Goal: Task Accomplishment & Management: Manage account settings

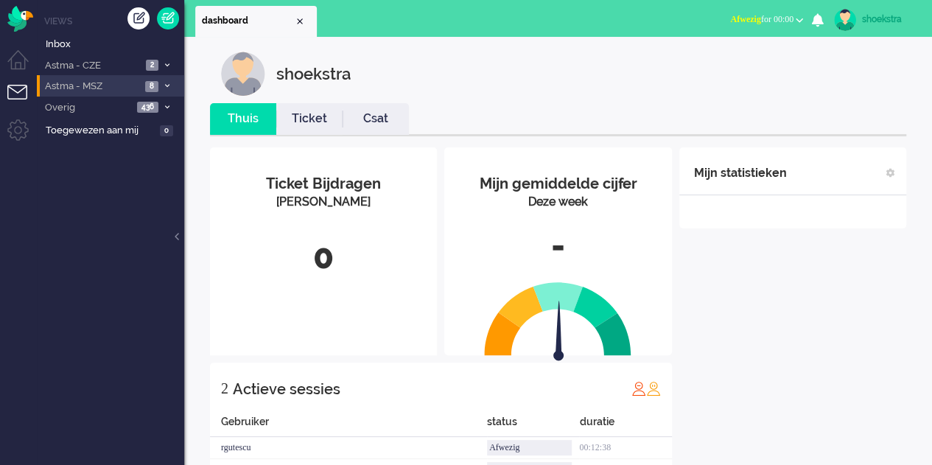
click at [169, 83] on icon at bounding box center [167, 85] width 4 height 5
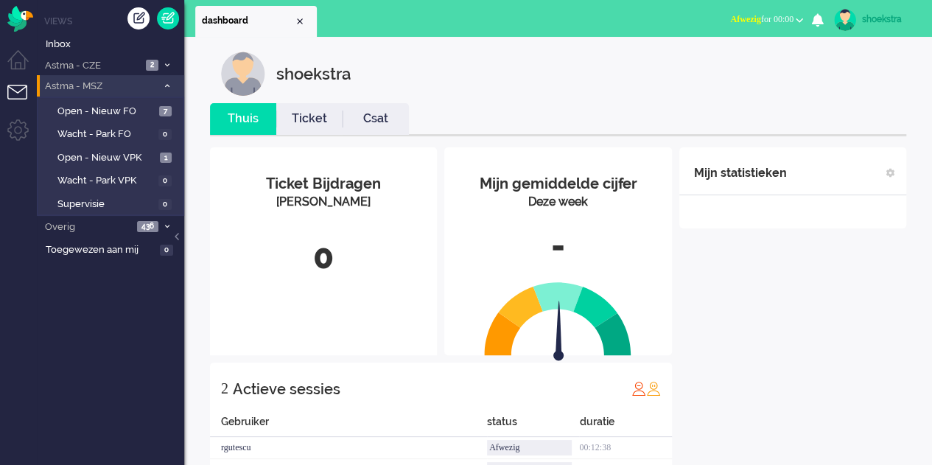
click at [169, 83] on icon at bounding box center [167, 85] width 4 height 5
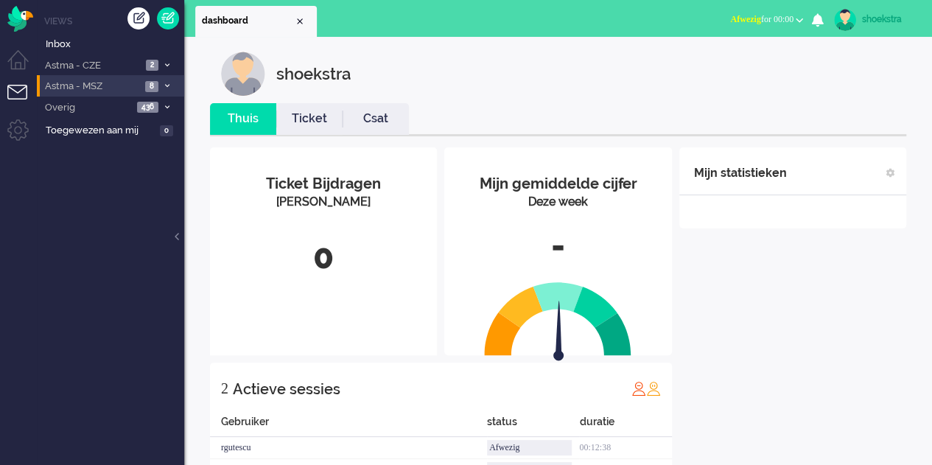
click at [885, 30] on link "shoekstra" at bounding box center [874, 20] width 86 height 22
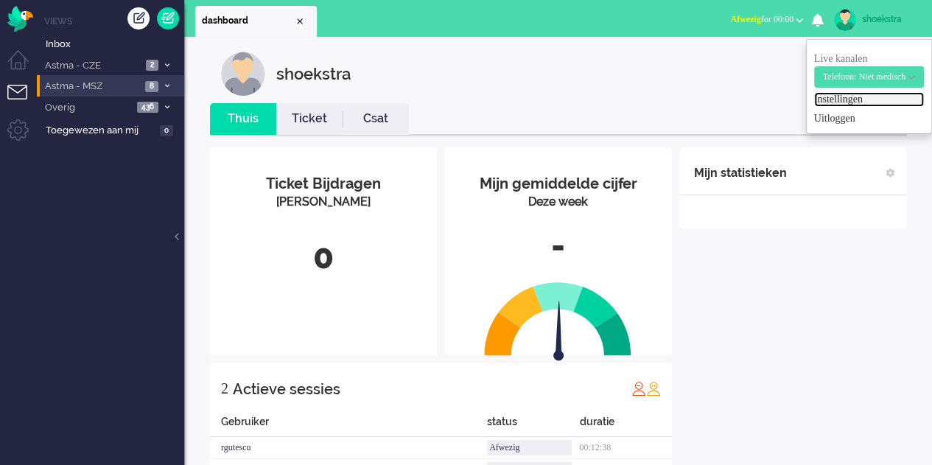
click at [843, 100] on link "Instellingen" at bounding box center [869, 99] width 110 height 15
select select "browser"
select select "nl"
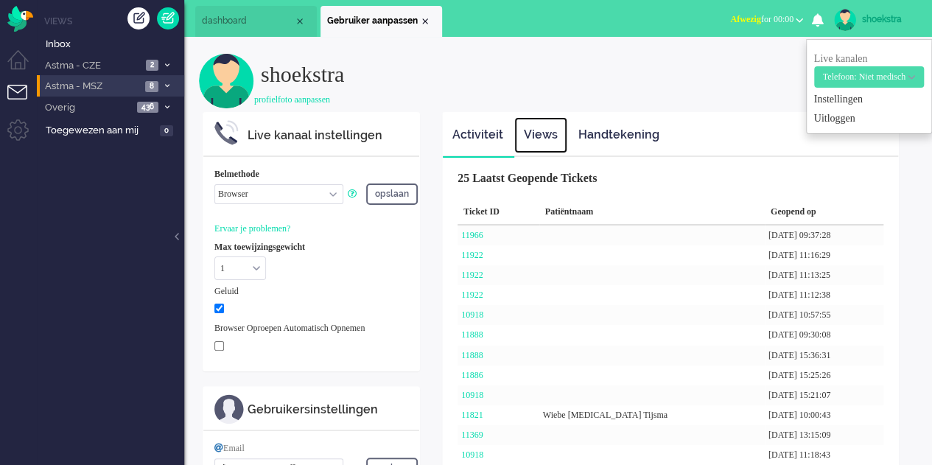
click at [554, 128] on link "Views" at bounding box center [540, 135] width 53 height 36
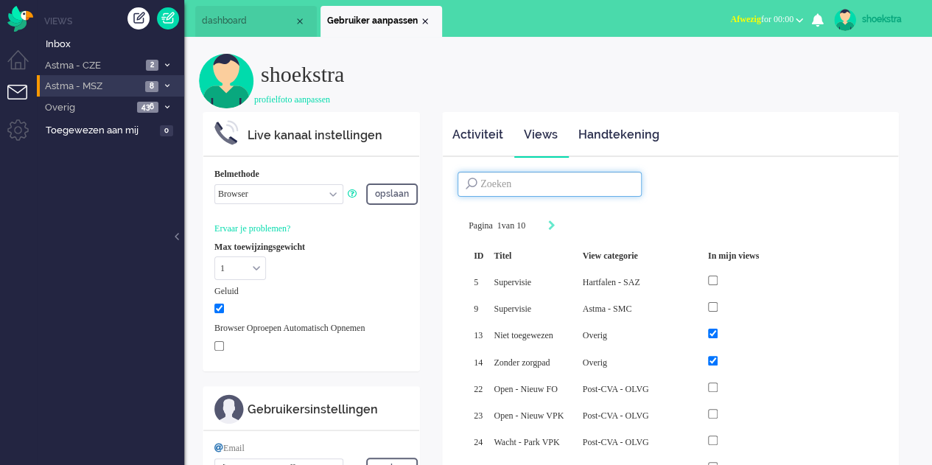
click at [541, 186] on input at bounding box center [550, 184] width 184 height 25
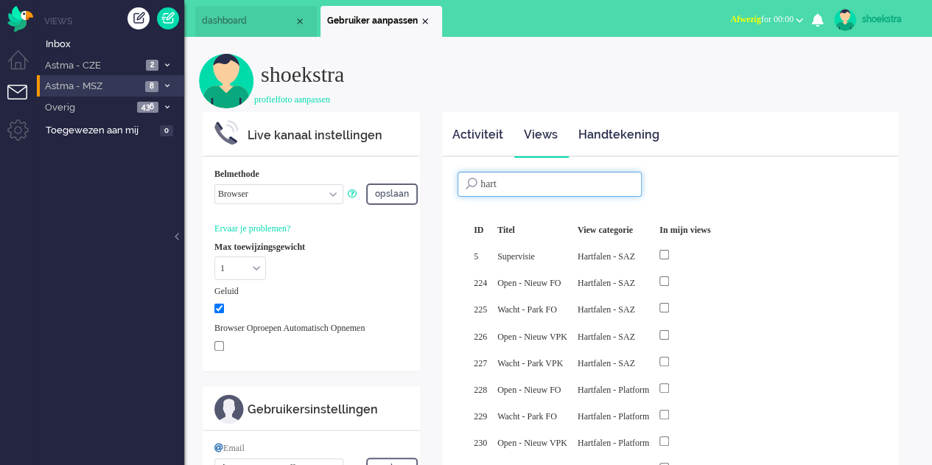
scroll to position [74, 0]
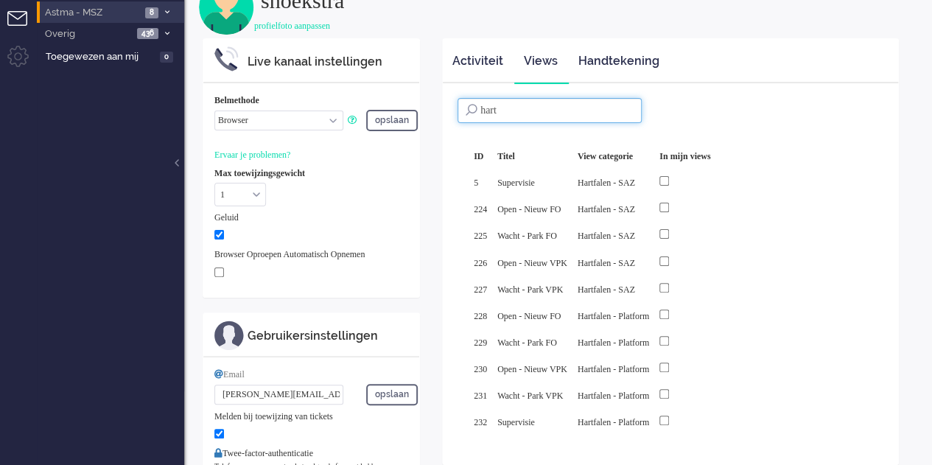
type input "hart"
click at [702, 179] on div at bounding box center [685, 181] width 51 height 16
click at [669, 181] on input "checkbox" at bounding box center [665, 181] width 10 height 10
checkbox input "true"
click at [669, 209] on input "checkbox" at bounding box center [665, 208] width 10 height 10
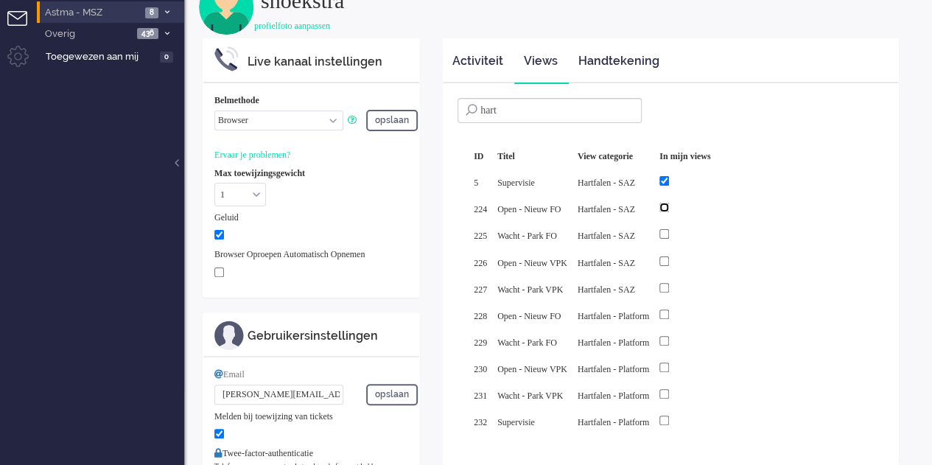
checkbox input "true"
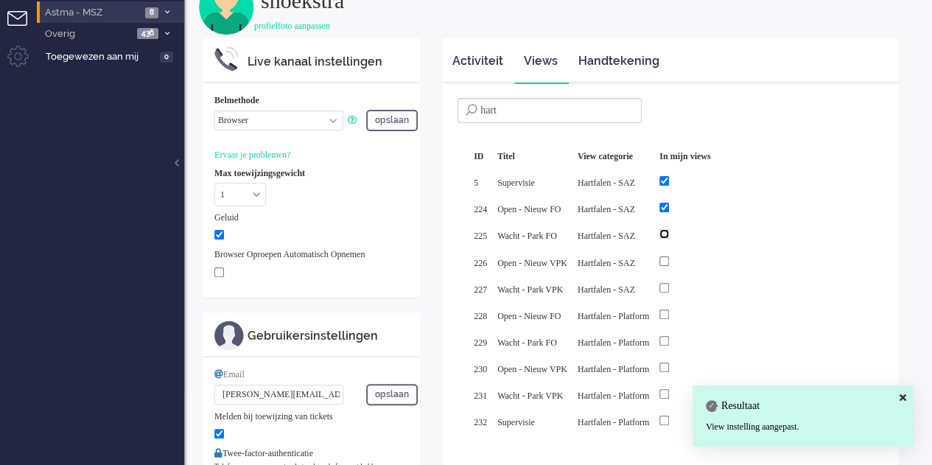
click at [669, 234] on input "checkbox" at bounding box center [665, 234] width 10 height 10
checkbox input "true"
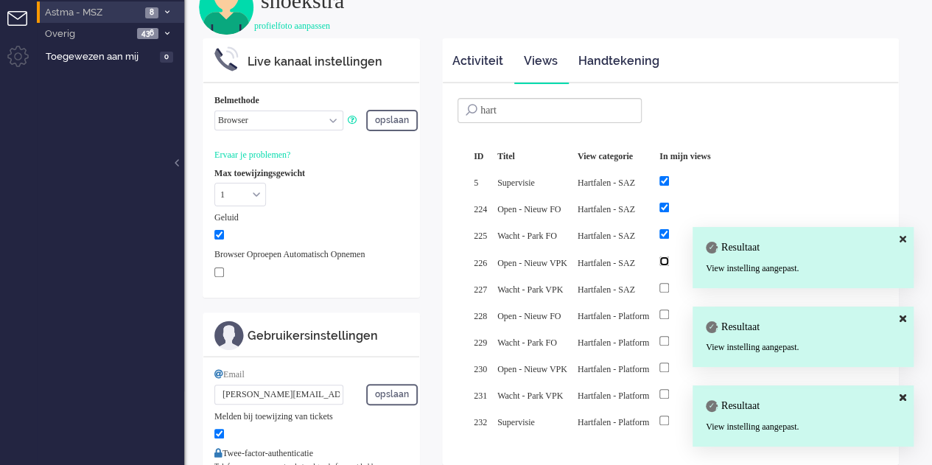
click at [692, 257] on body "Thuis Dashboard Meldingen Volgen Kennisbank release_2.1.2 Views Inbox Astma - C…" at bounding box center [466, 158] width 932 height 465
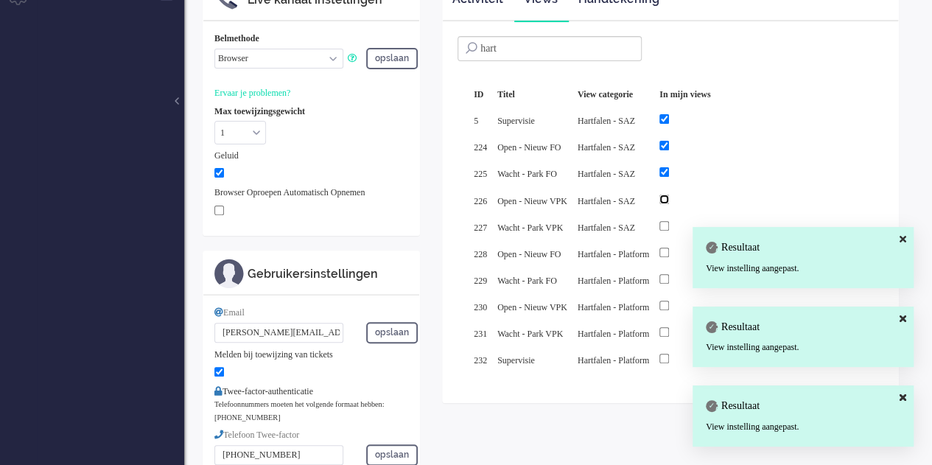
scroll to position [221, 0]
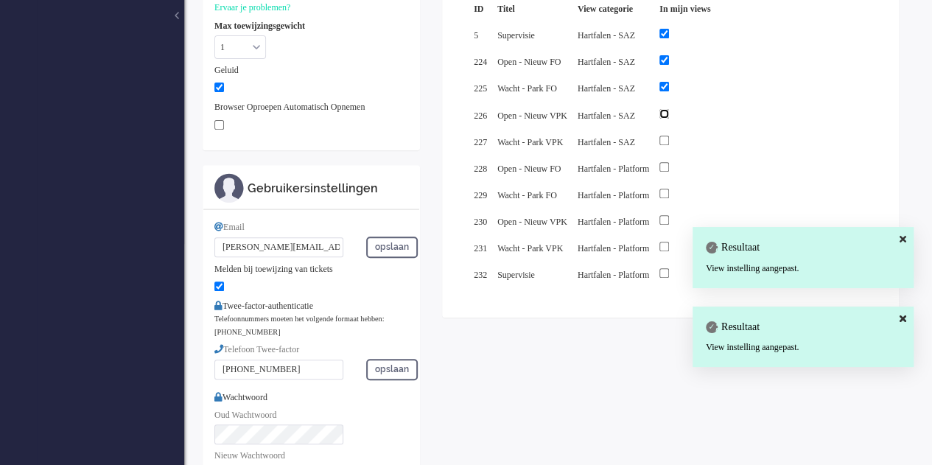
click at [669, 114] on input "checkbox" at bounding box center [665, 114] width 10 height 10
checkbox input "true"
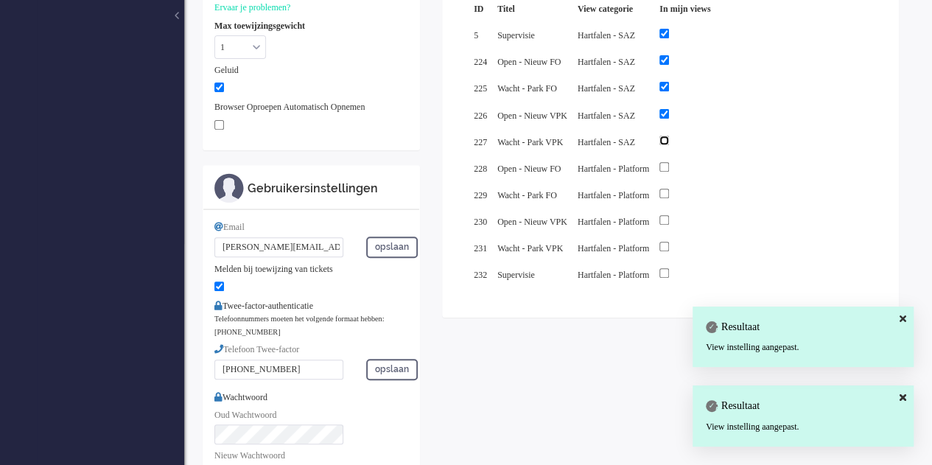
click at [669, 136] on input "checkbox" at bounding box center [665, 141] width 10 height 10
checkbox input "true"
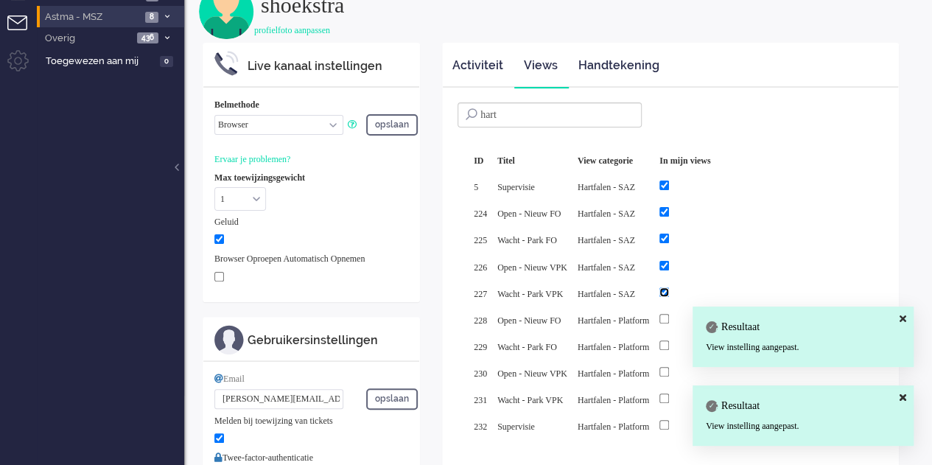
scroll to position [0, 0]
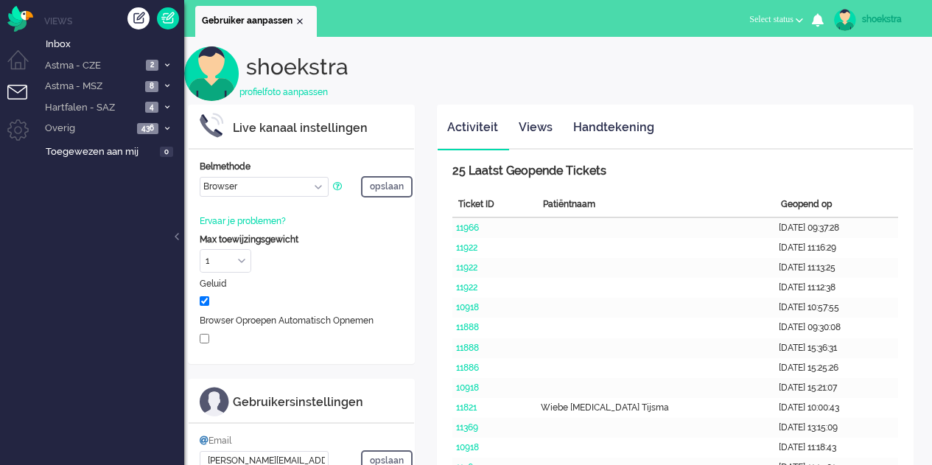
select select "browser"
select select "nl"
click at [158, 108] on span "4" at bounding box center [151, 107] width 13 height 11
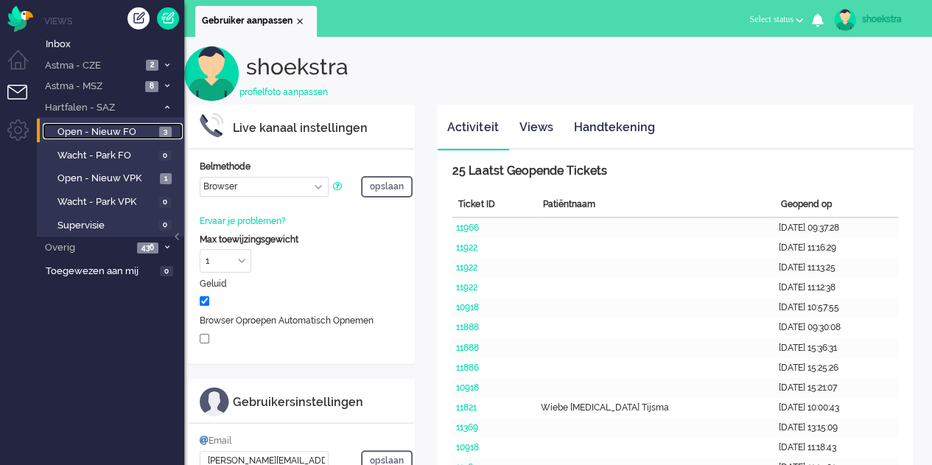
click at [130, 129] on span "Open - Nieuw FO" at bounding box center [106, 132] width 98 height 14
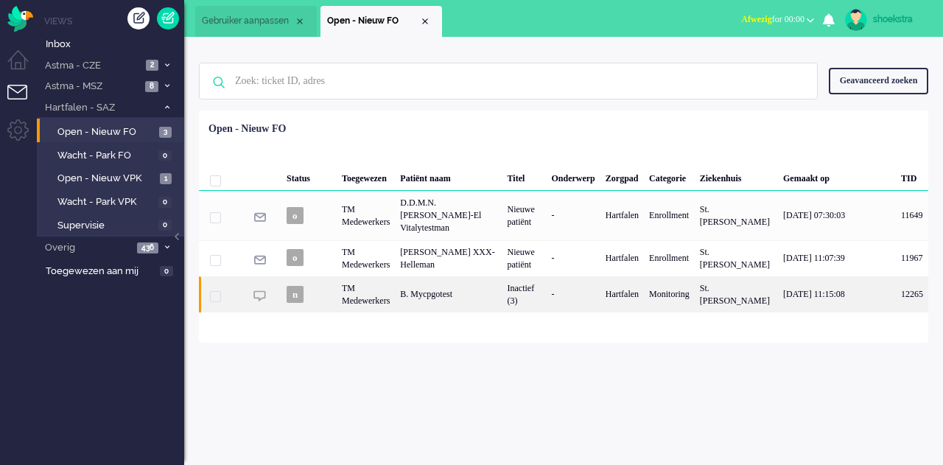
click at [546, 284] on div "-" at bounding box center [573, 294] width 54 height 36
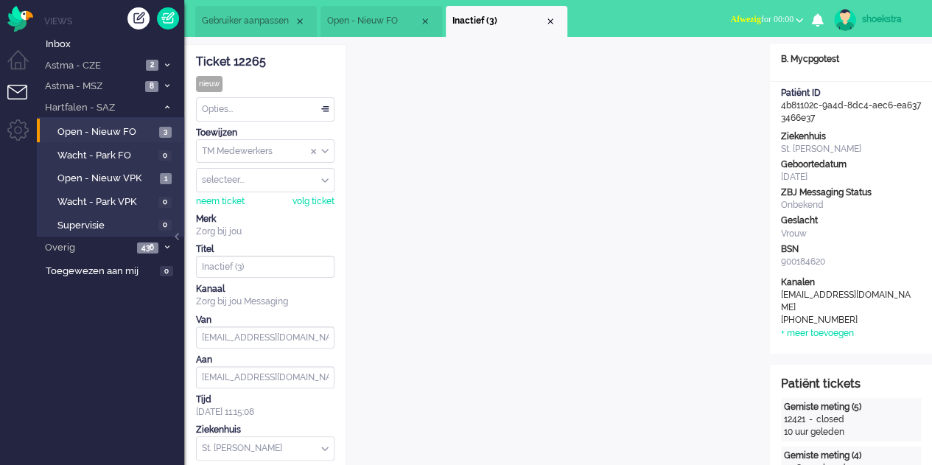
scroll to position [44, 0]
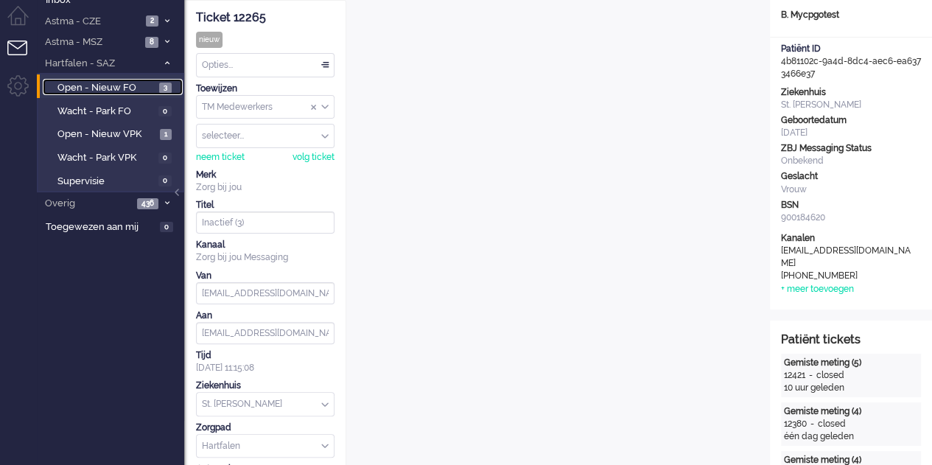
click at [130, 89] on span "Open - Nieuw FO" at bounding box center [106, 88] width 98 height 14
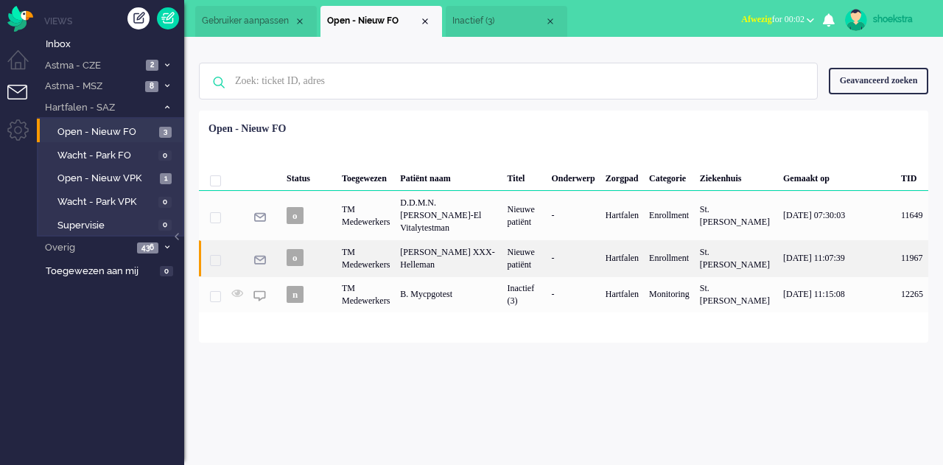
click at [572, 265] on div "-" at bounding box center [573, 258] width 54 height 36
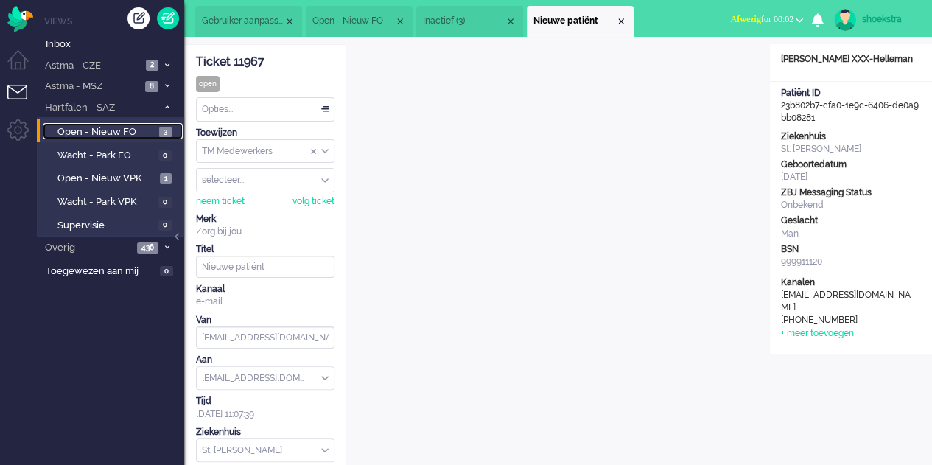
click at [102, 126] on span "Open - Nieuw FO" at bounding box center [106, 132] width 98 height 14
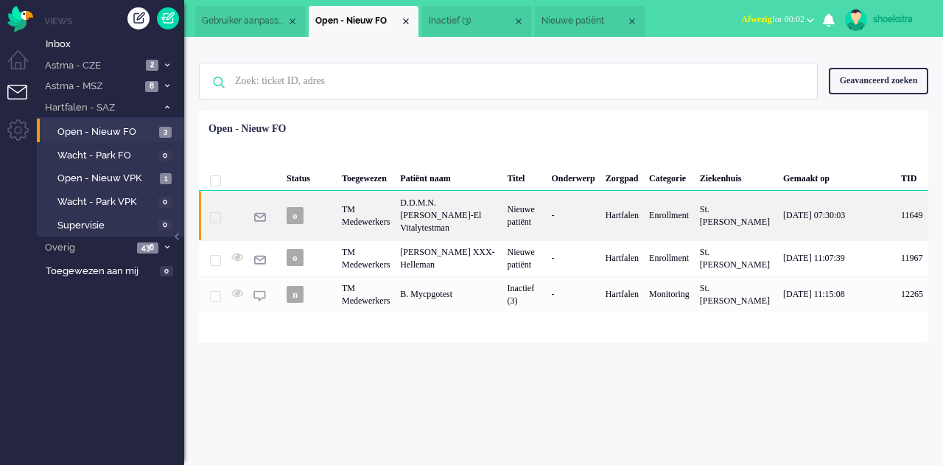
click at [429, 222] on div "D.D.M.N. [PERSON_NAME]-El Vitalytestman" at bounding box center [448, 215] width 107 height 49
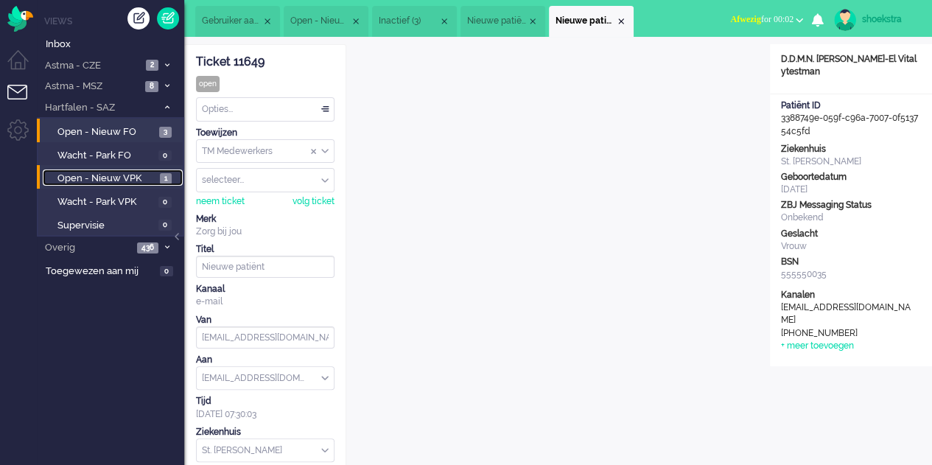
click at [131, 183] on span "Open - Nieuw VPK" at bounding box center [106, 179] width 99 height 14
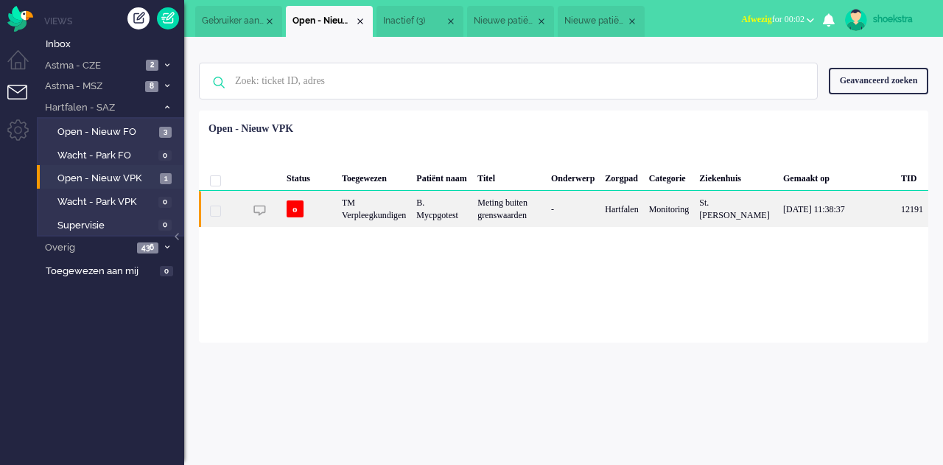
click at [415, 203] on div "B. Mycpgotest" at bounding box center [441, 209] width 61 height 36
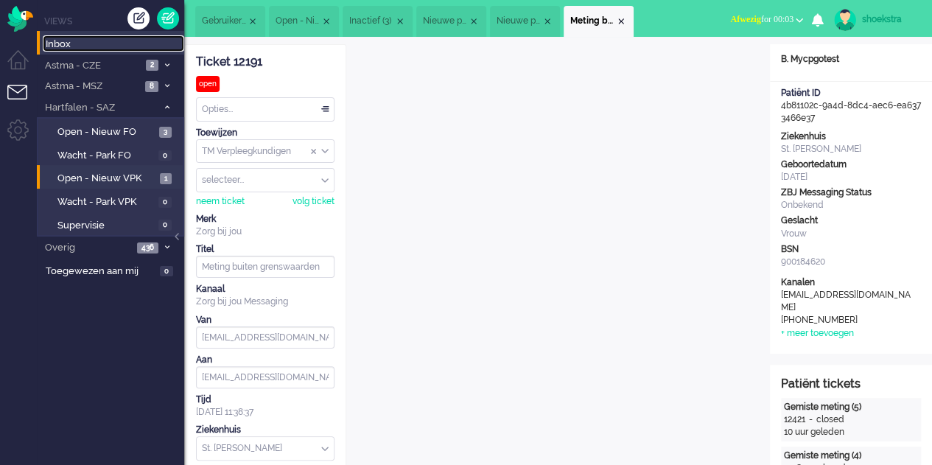
click at [86, 40] on span "Inbox" at bounding box center [115, 45] width 139 height 14
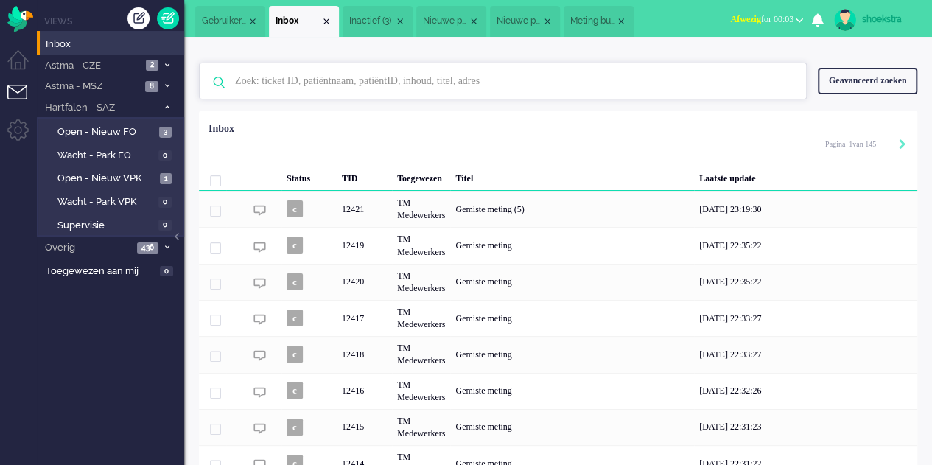
click at [324, 89] on input "text" at bounding box center [505, 80] width 562 height 35
type input "hartfalen"
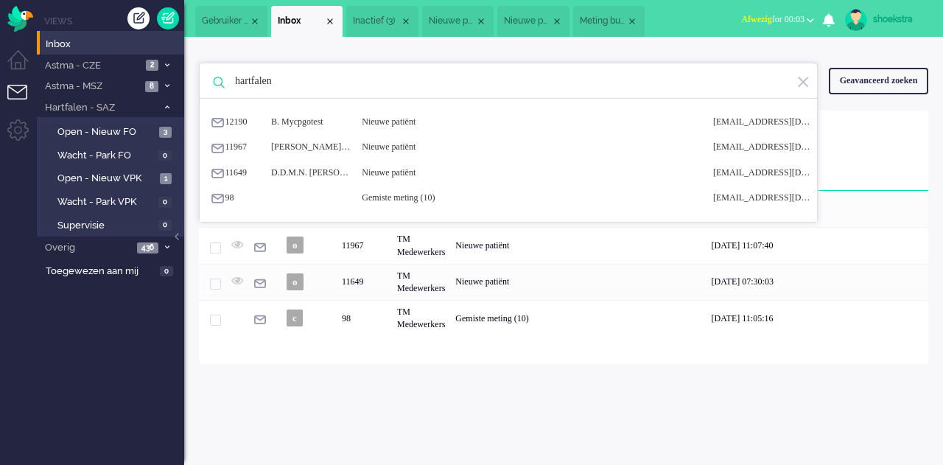
click at [351, 402] on div "shoekstra profielfoto aanpassen Live kanaal instellingen Belmethode Call phone …" at bounding box center [563, 251] width 759 height 428
click at [77, 45] on span "Inbox" at bounding box center [115, 45] width 139 height 14
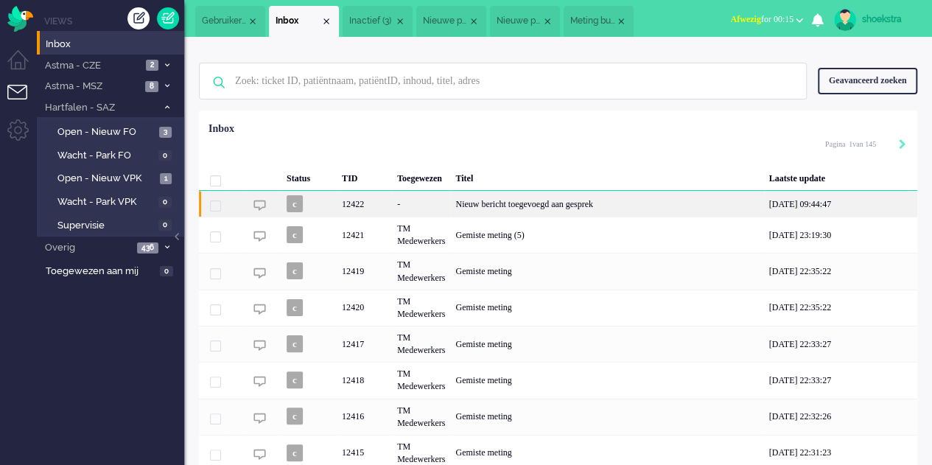
click at [587, 203] on div "Nieuw bericht toegevoegd aan gesprek" at bounding box center [606, 204] width 313 height 26
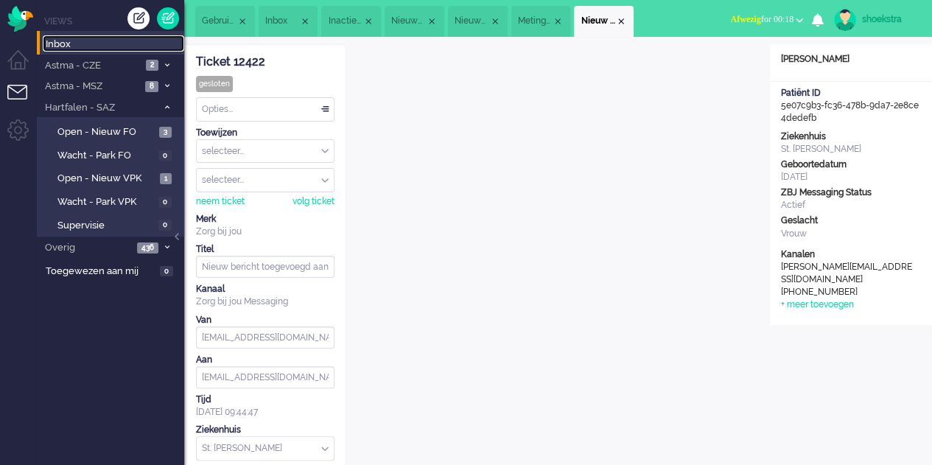
click at [102, 46] on span "Inbox" at bounding box center [115, 45] width 139 height 14
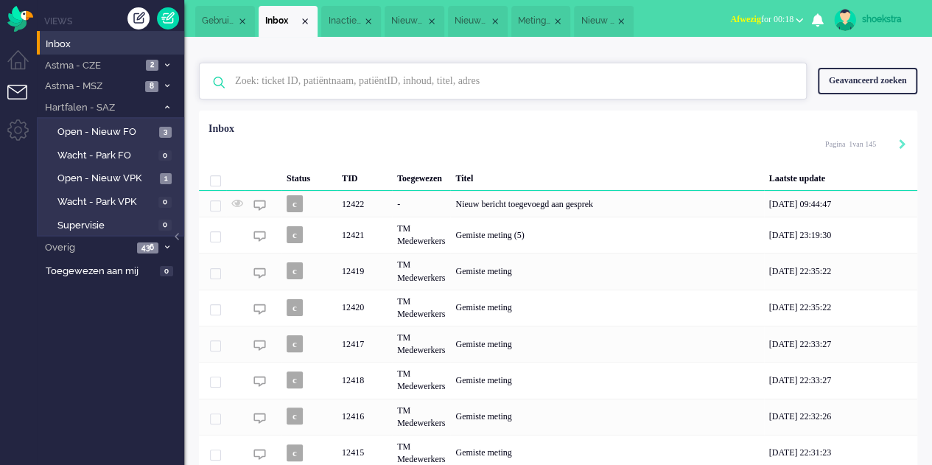
click at [293, 88] on input "text" at bounding box center [505, 80] width 562 height 35
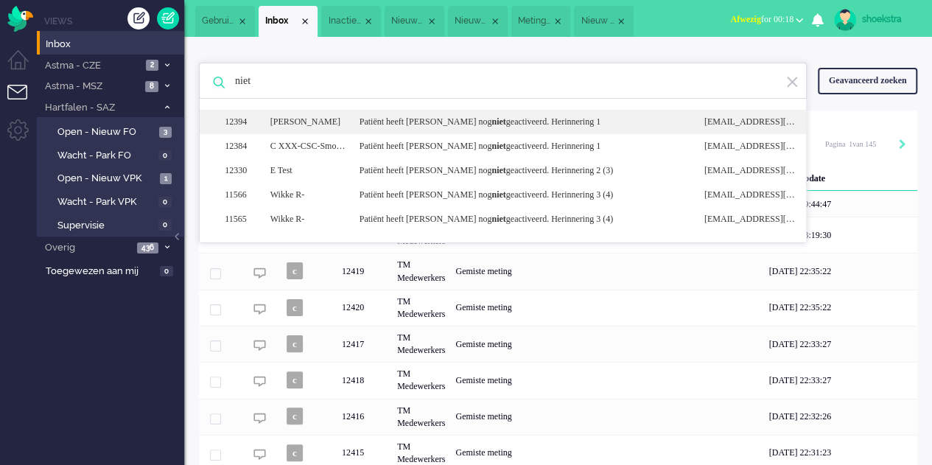
type input "niet"
click at [504, 123] on div "Patiënt heeft Luscii nog niet geactiveerd. Herinnering 1" at bounding box center [521, 122] width 345 height 13
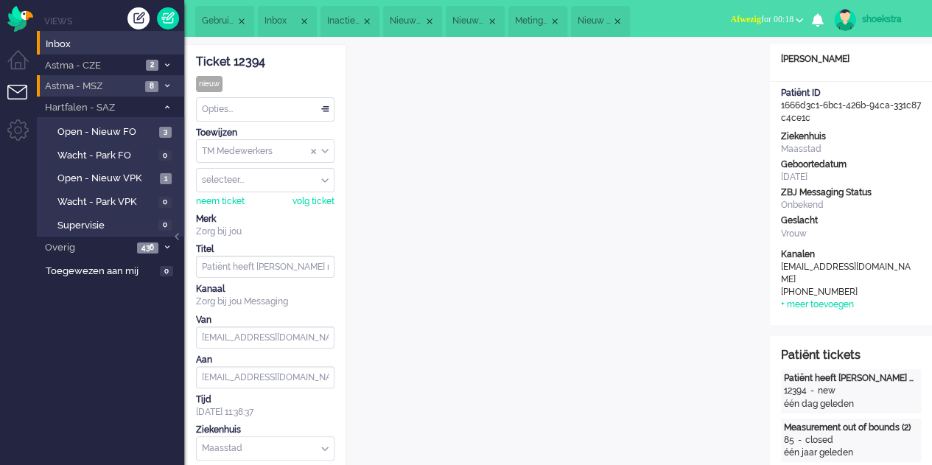
click at [167, 80] on li "Astma - MSZ 8" at bounding box center [110, 85] width 147 height 21
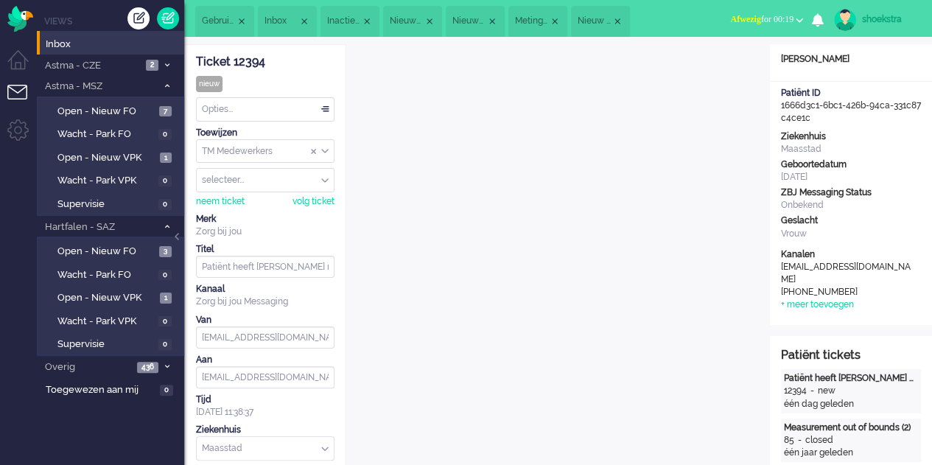
click at [898, 22] on div "shoekstra" at bounding box center [889, 19] width 55 height 15
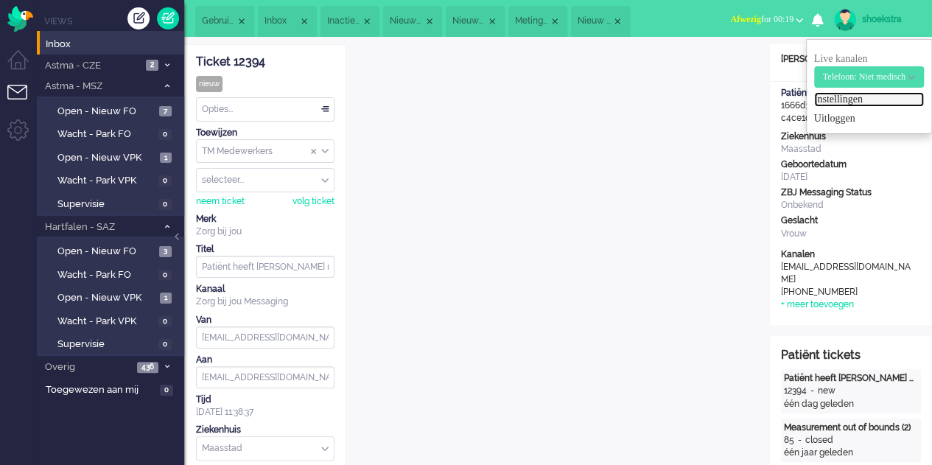
click at [820, 96] on link "Instellingen" at bounding box center [869, 99] width 110 height 15
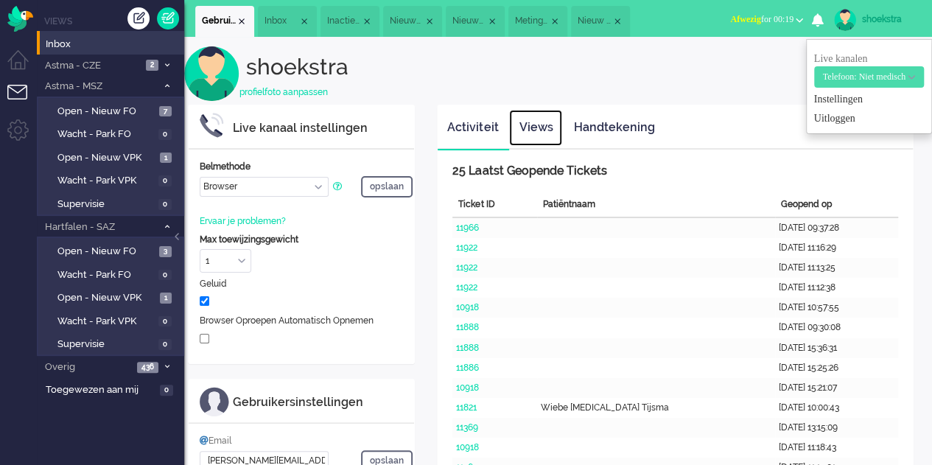
click at [536, 122] on link "Views" at bounding box center [535, 128] width 53 height 36
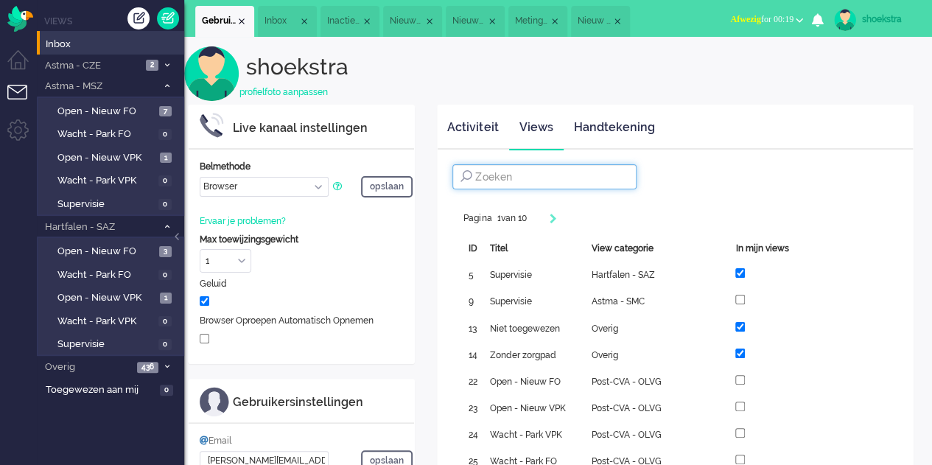
click at [536, 186] on input at bounding box center [544, 176] width 184 height 25
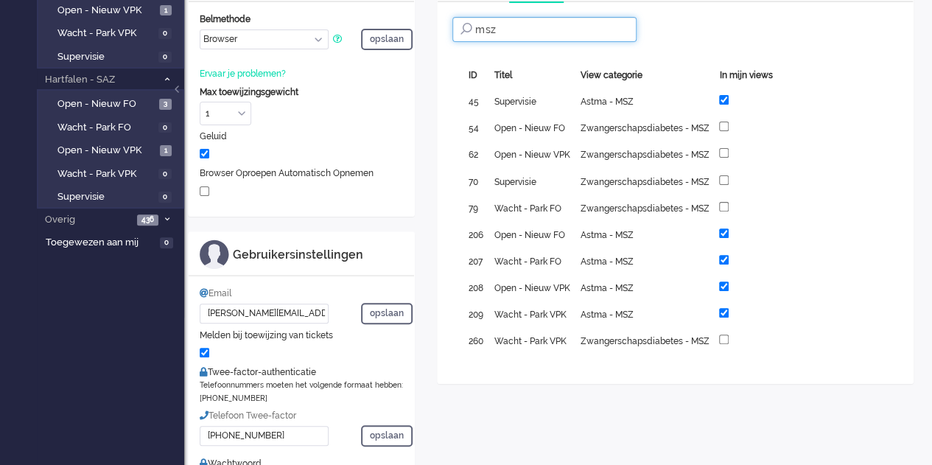
scroll to position [74, 0]
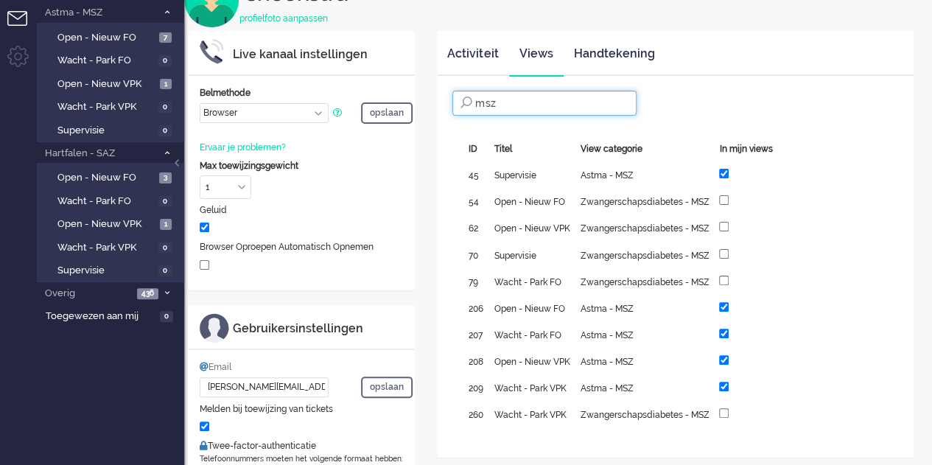
type input "msz"
click at [730, 201] on div at bounding box center [745, 200] width 53 height 16
click at [719, 196] on div at bounding box center [745, 200] width 63 height 27
click at [727, 203] on input "checkbox" at bounding box center [724, 200] width 10 height 10
checkbox input "true"
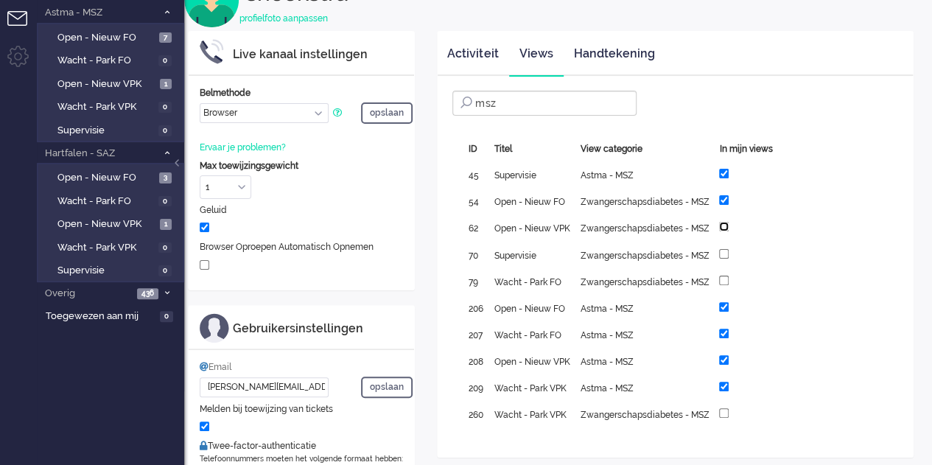
click at [724, 222] on input "checkbox" at bounding box center [724, 227] width 10 height 10
checkbox input "true"
click at [722, 249] on input "checkbox" at bounding box center [724, 254] width 10 height 10
checkbox input "true"
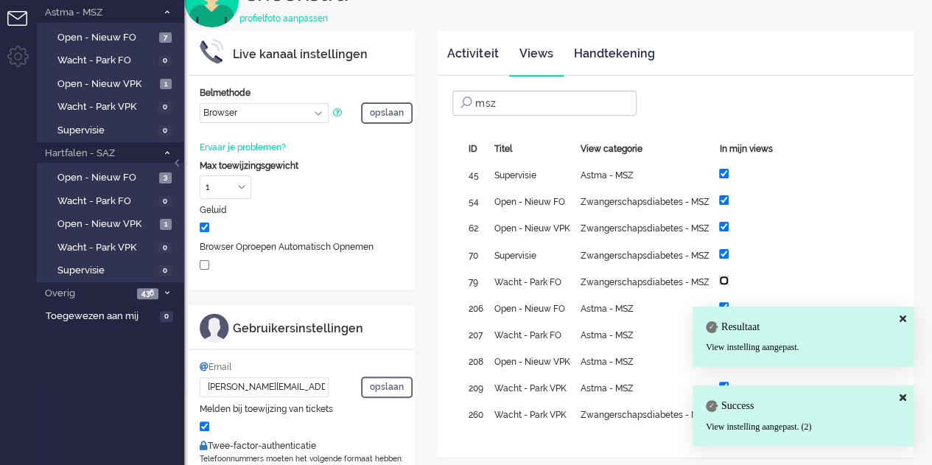
click at [724, 280] on input "checkbox" at bounding box center [724, 281] width 10 height 10
checkbox input "true"
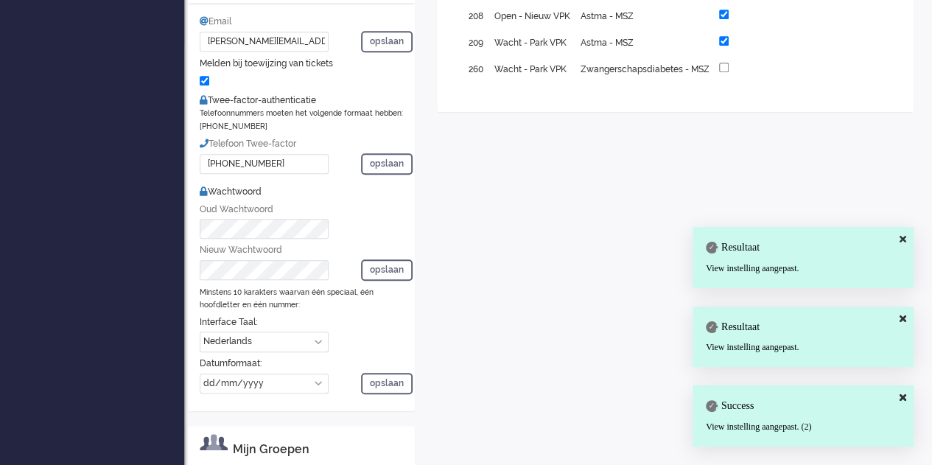
scroll to position [406, 0]
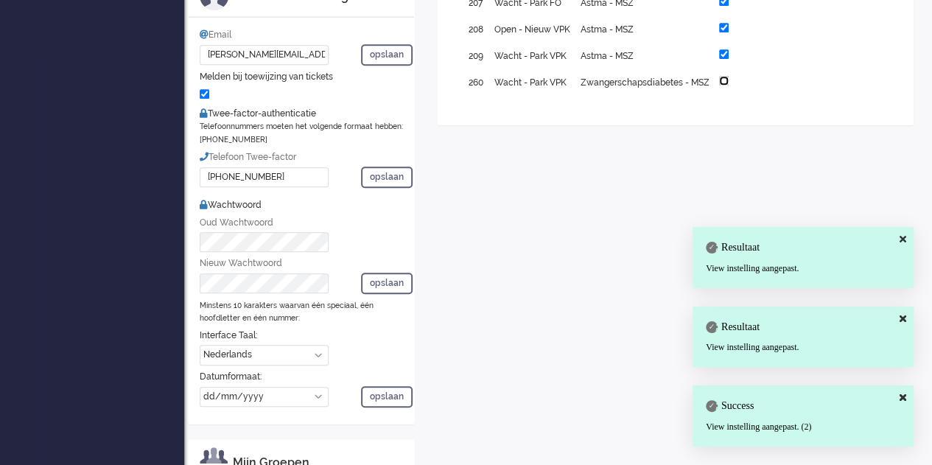
click at [727, 77] on input "checkbox" at bounding box center [724, 81] width 10 height 10
checkbox input "true"
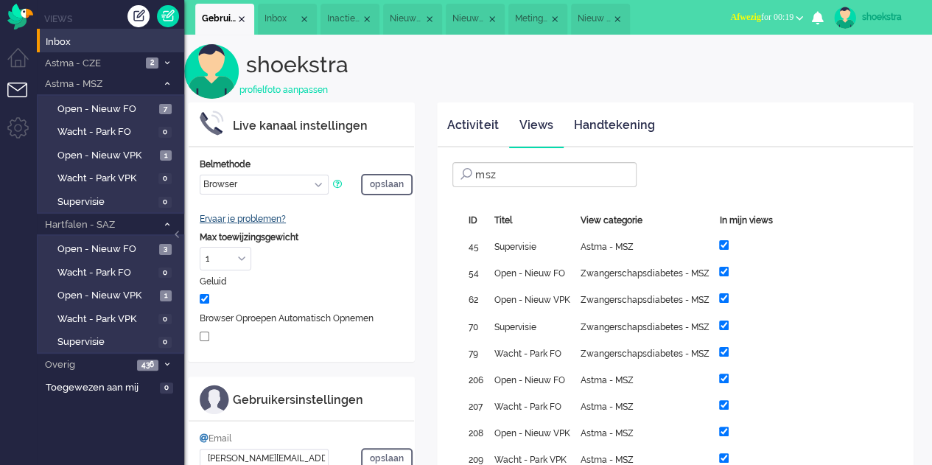
scroll to position [0, 0]
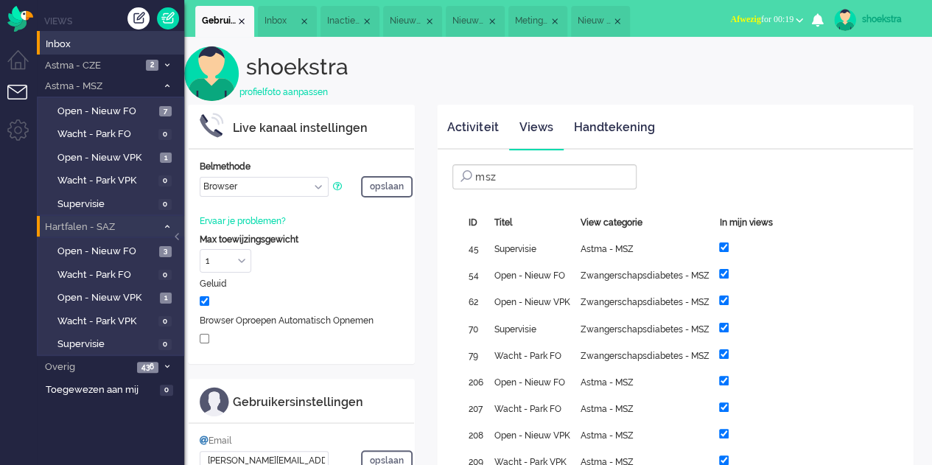
click at [168, 228] on icon at bounding box center [167, 226] width 4 height 5
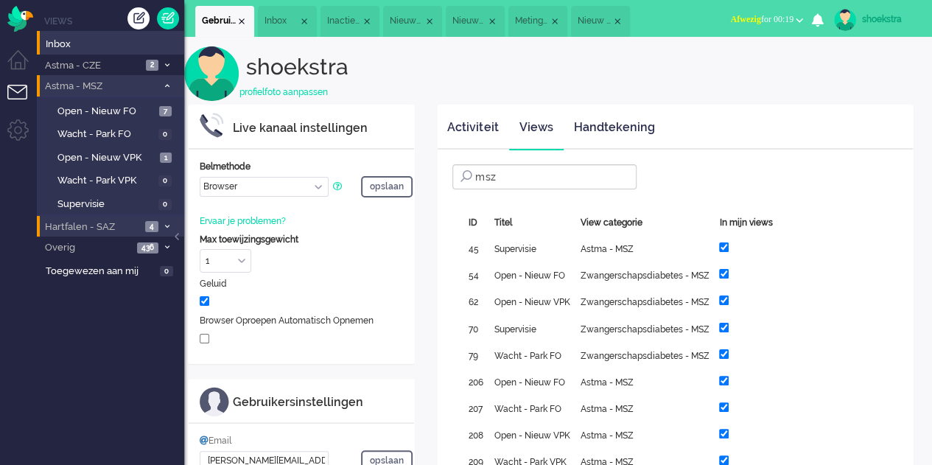
click at [168, 87] on icon at bounding box center [167, 85] width 4 height 5
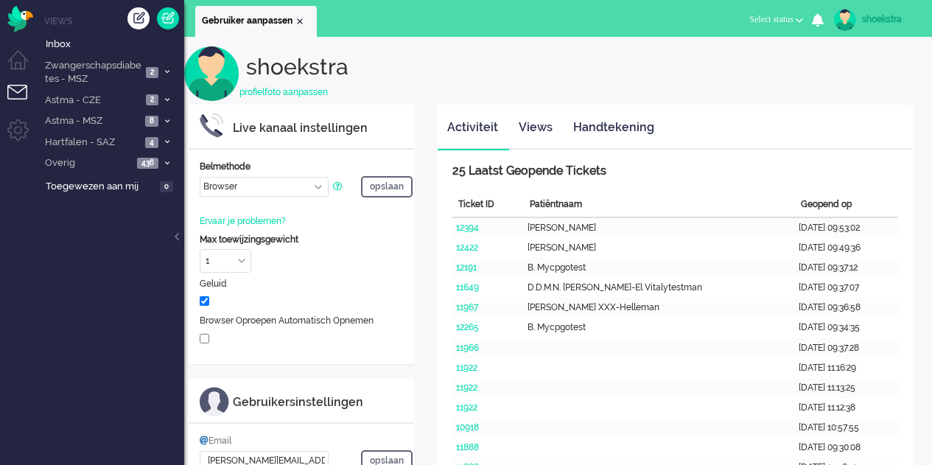
select select "browser"
select select "nl"
click at [108, 64] on span "Zwangerschapsdiabetes - MSZ" at bounding box center [92, 72] width 99 height 27
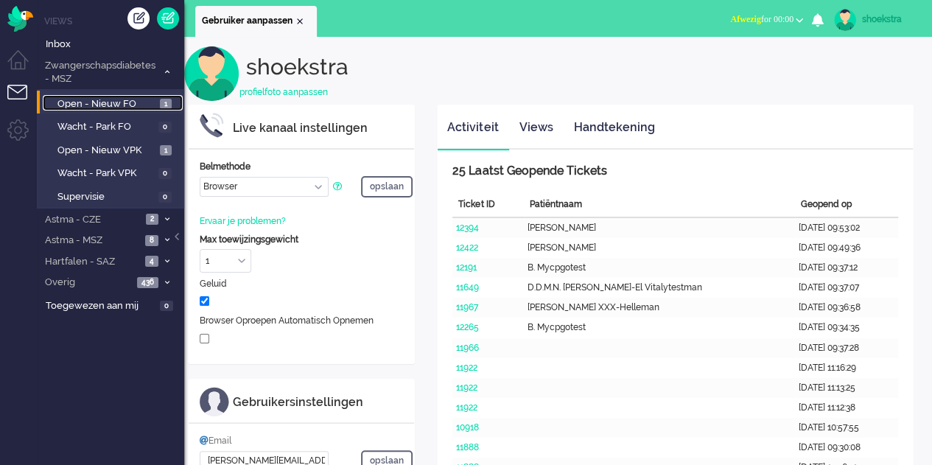
click at [113, 105] on span "Open - Nieuw FO" at bounding box center [106, 104] width 99 height 14
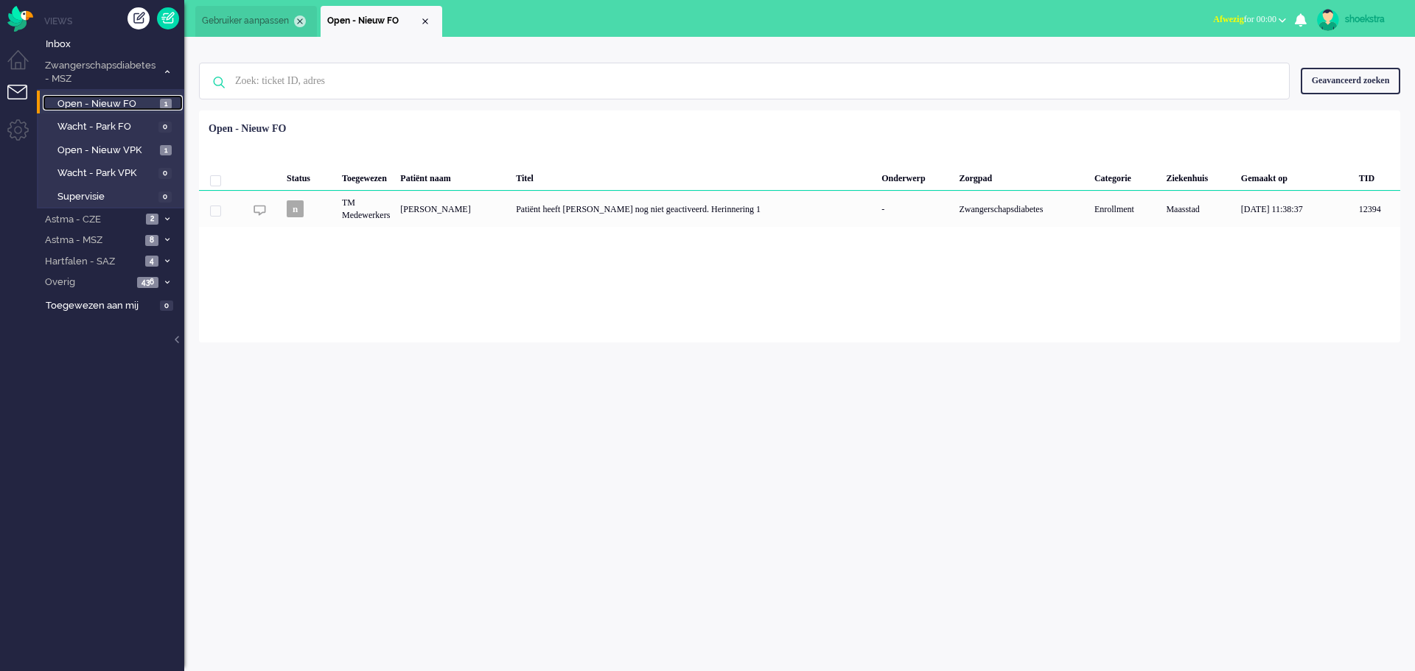
click at [295, 22] on div "Close tab" at bounding box center [300, 21] width 12 height 12
click at [346, 82] on input "text" at bounding box center [746, 80] width 1045 height 35
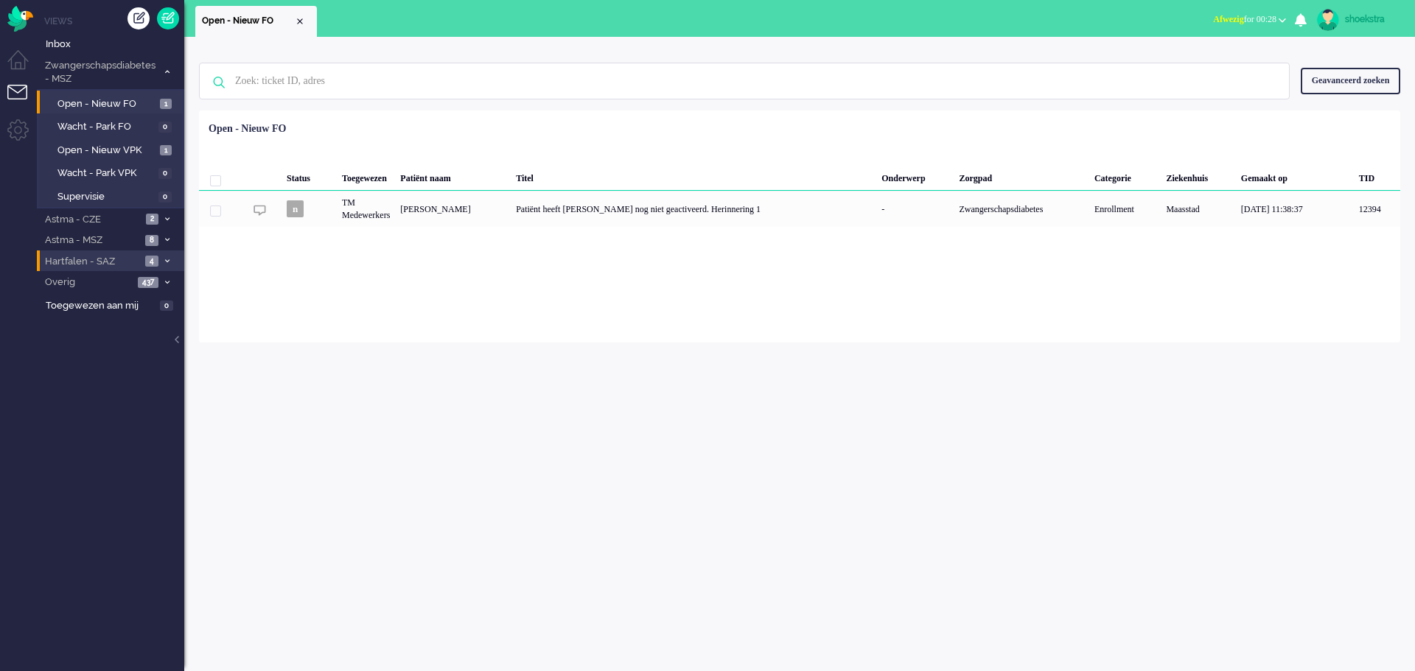
click at [122, 258] on span "Hartfalen - SAZ" at bounding box center [92, 262] width 98 height 14
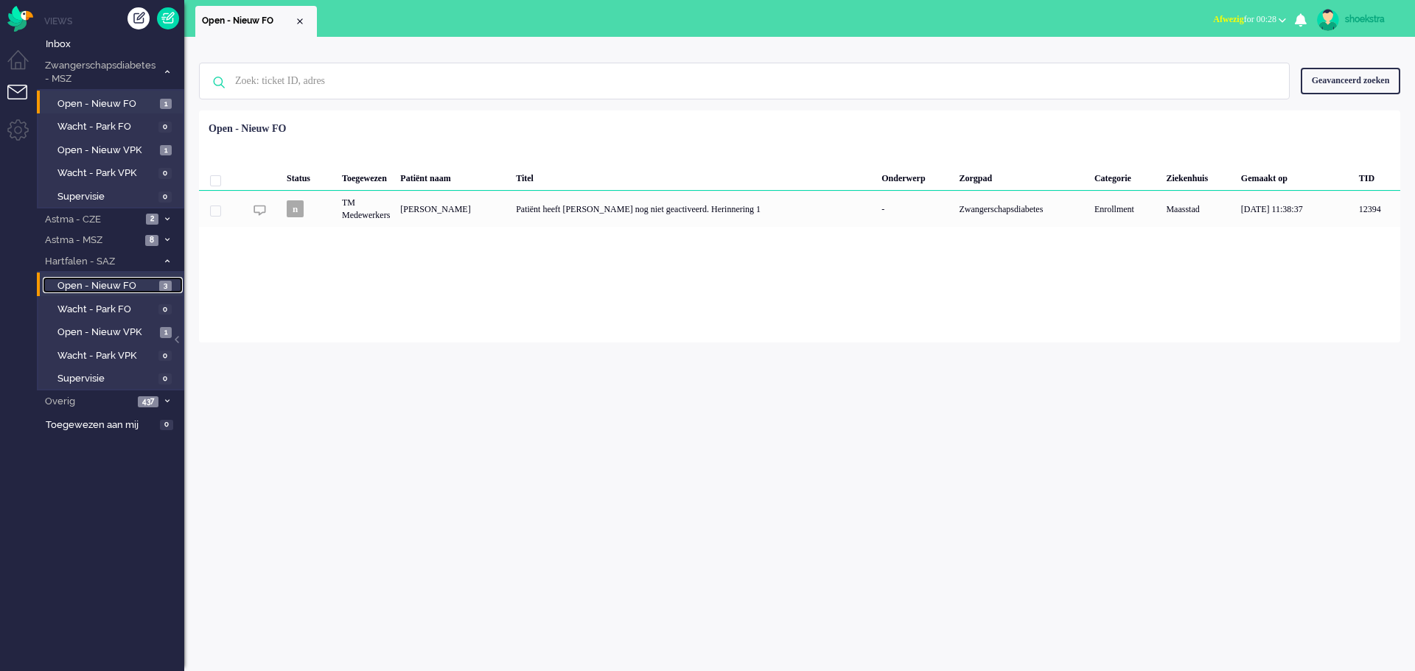
click at [119, 279] on span "Open - Nieuw FO" at bounding box center [106, 286] width 98 height 14
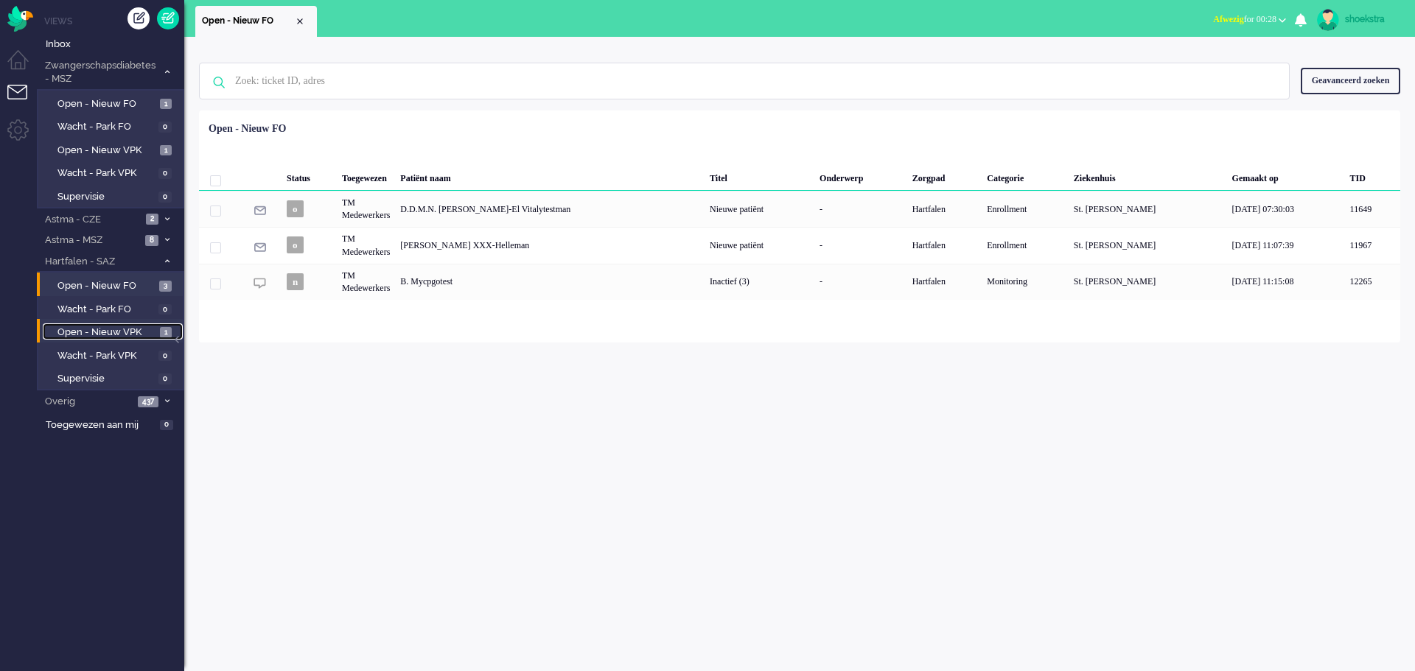
click at [108, 331] on span "Open - Nieuw VPK" at bounding box center [106, 333] width 99 height 14
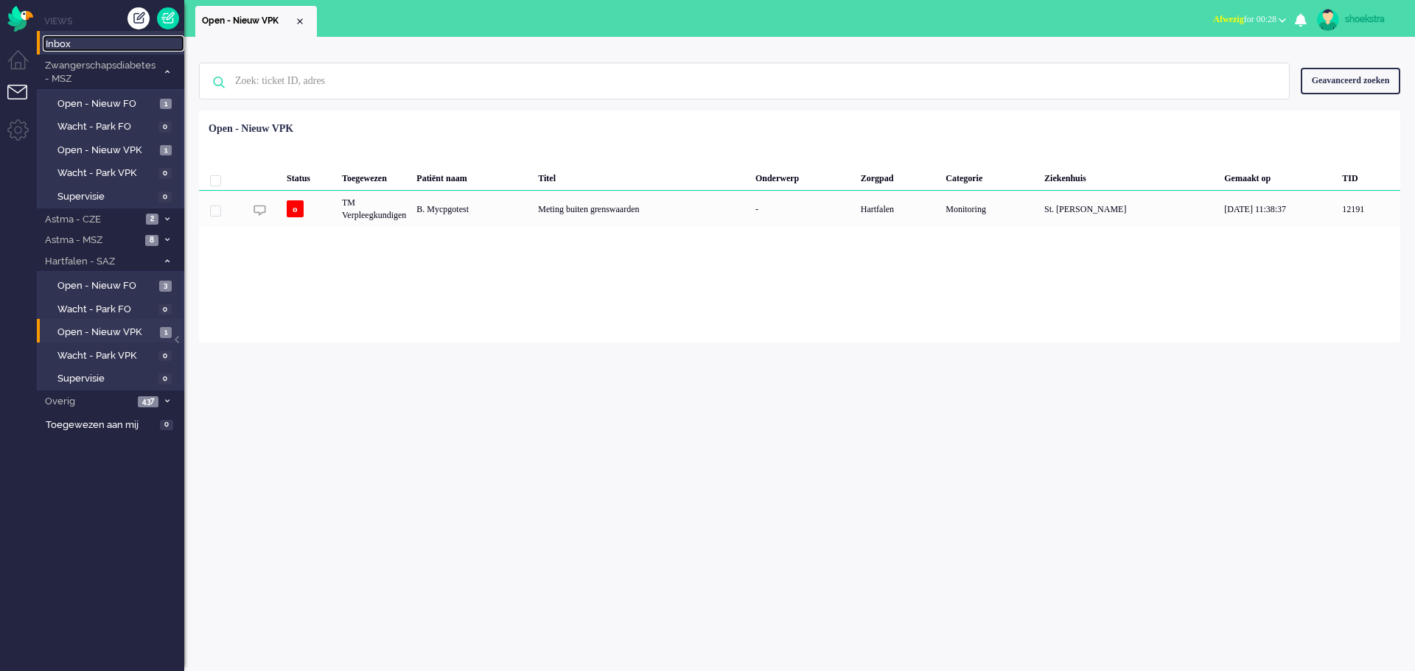
click at [74, 48] on span "Inbox" at bounding box center [115, 45] width 139 height 14
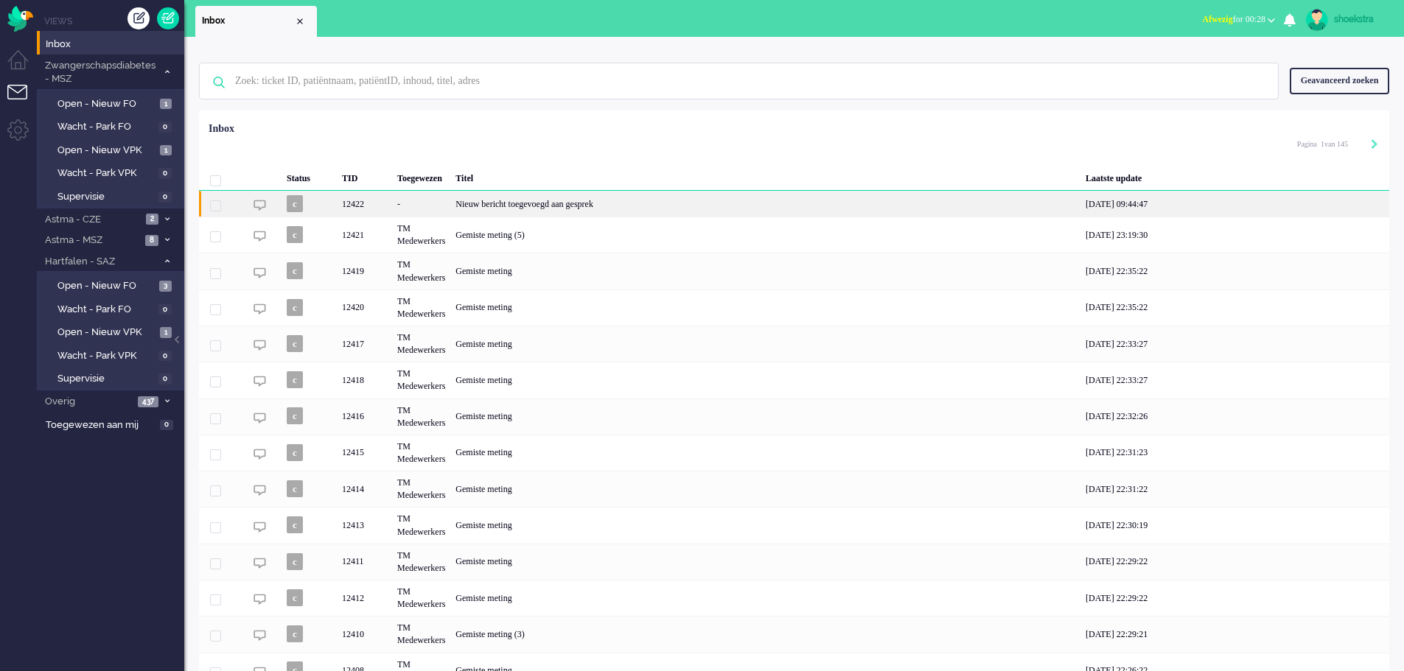
click at [631, 206] on div "Nieuw bericht toegevoegd aan gesprek" at bounding box center [765, 204] width 630 height 26
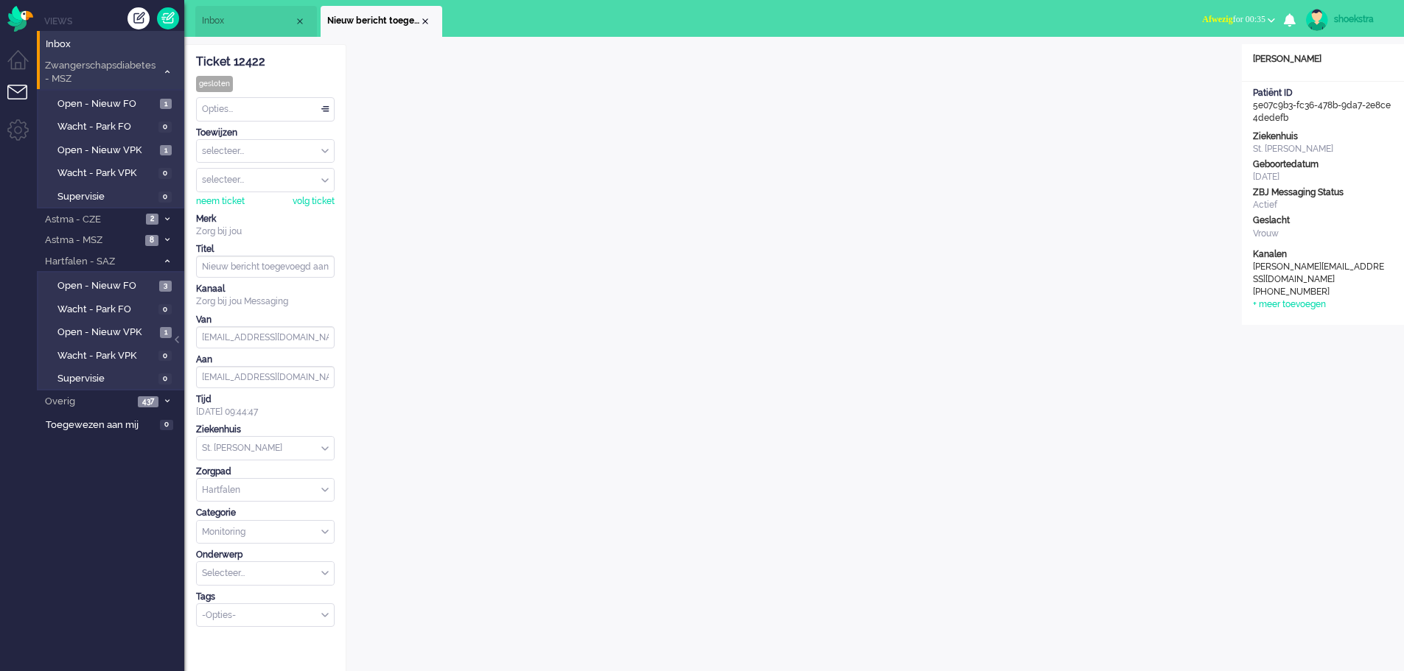
click at [163, 60] on li "Zwangerschapsdiabetes - MSZ 2" at bounding box center [110, 72] width 147 height 35
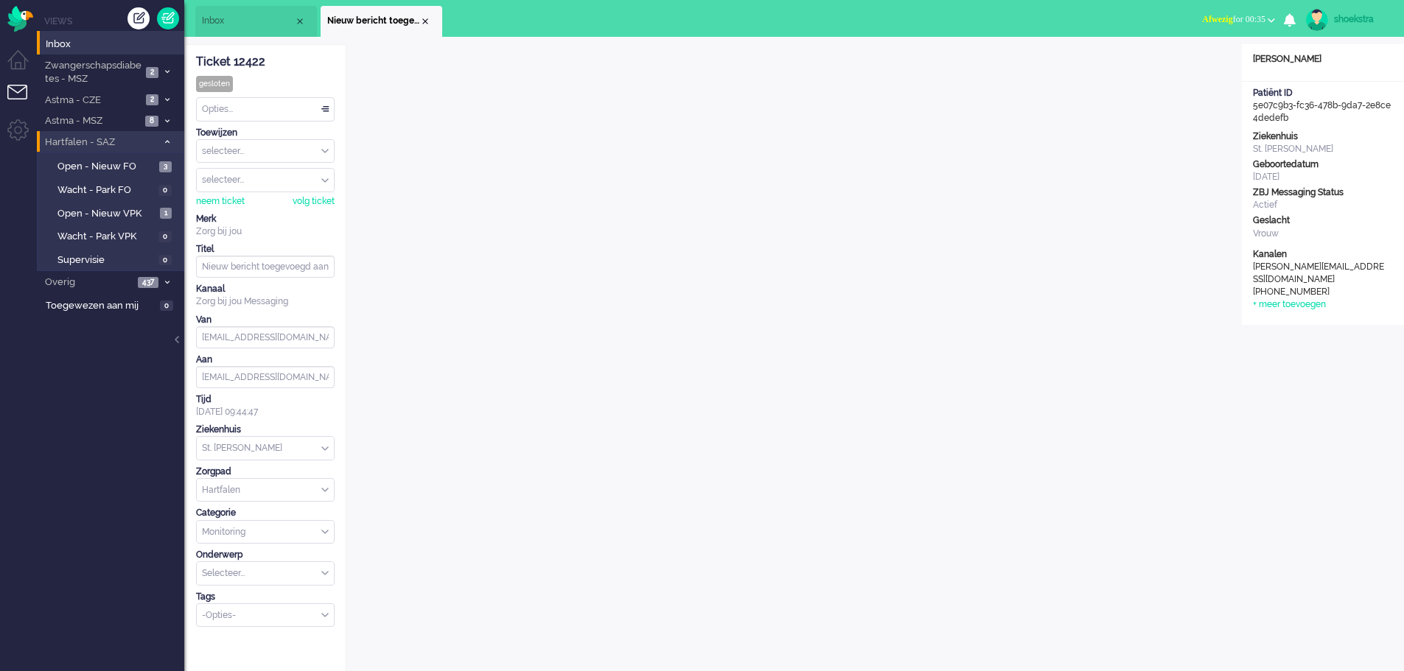
click at [166, 147] on li "Hartfalen - SAZ 4" at bounding box center [110, 141] width 147 height 21
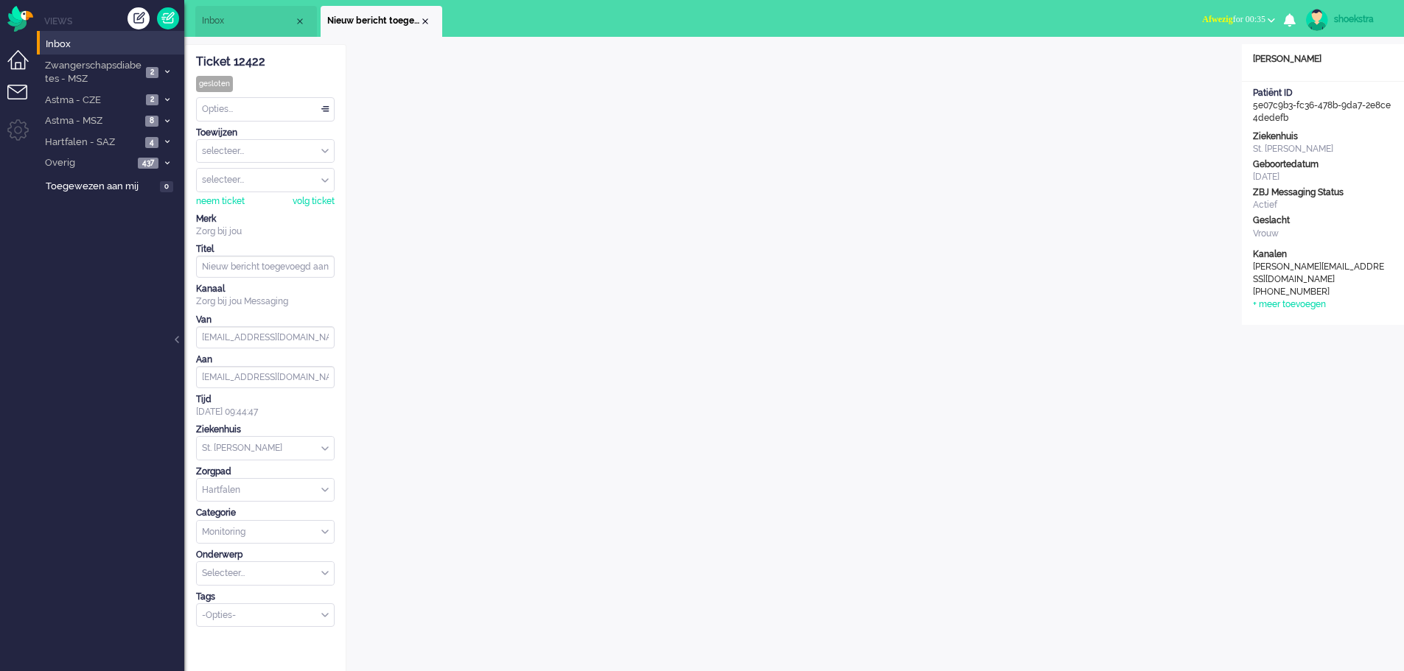
click at [27, 68] on li "Dashboard menu" at bounding box center [23, 66] width 33 height 33
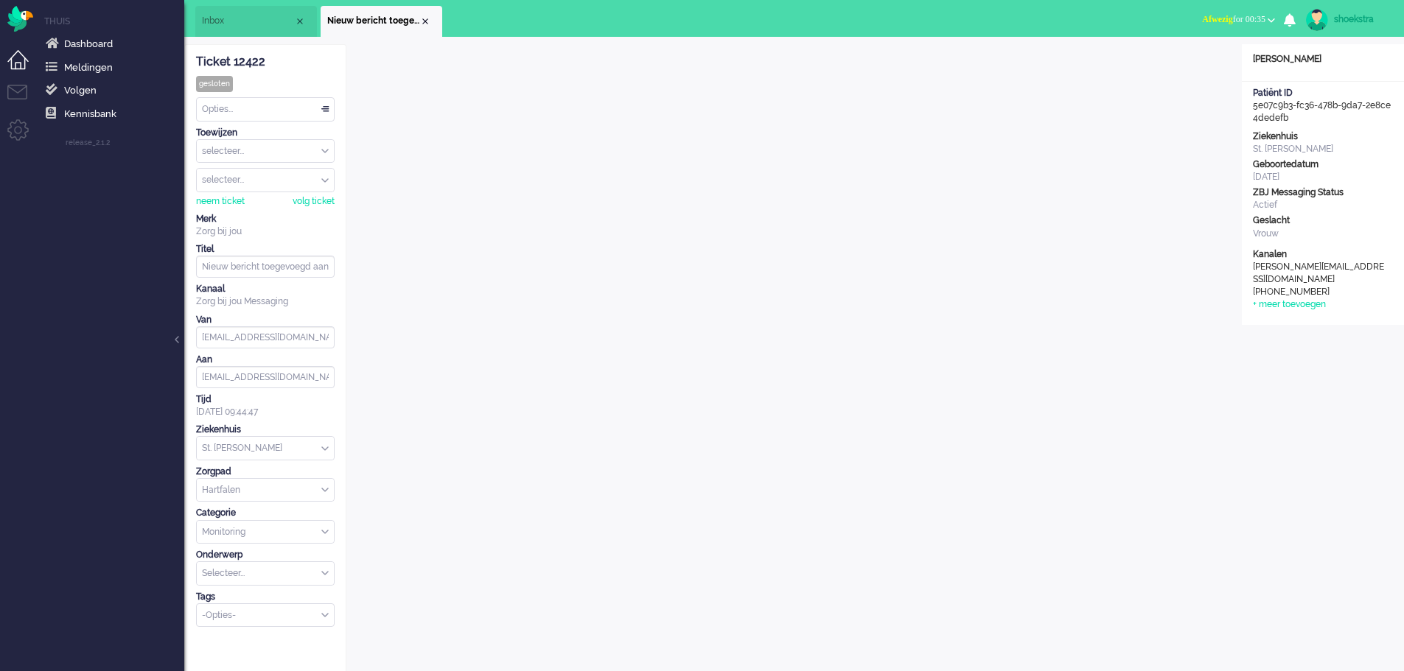
click at [27, 66] on li "Dashboard menu" at bounding box center [23, 66] width 33 height 33
click at [18, 89] on li "Tickets menu" at bounding box center [23, 101] width 33 height 33
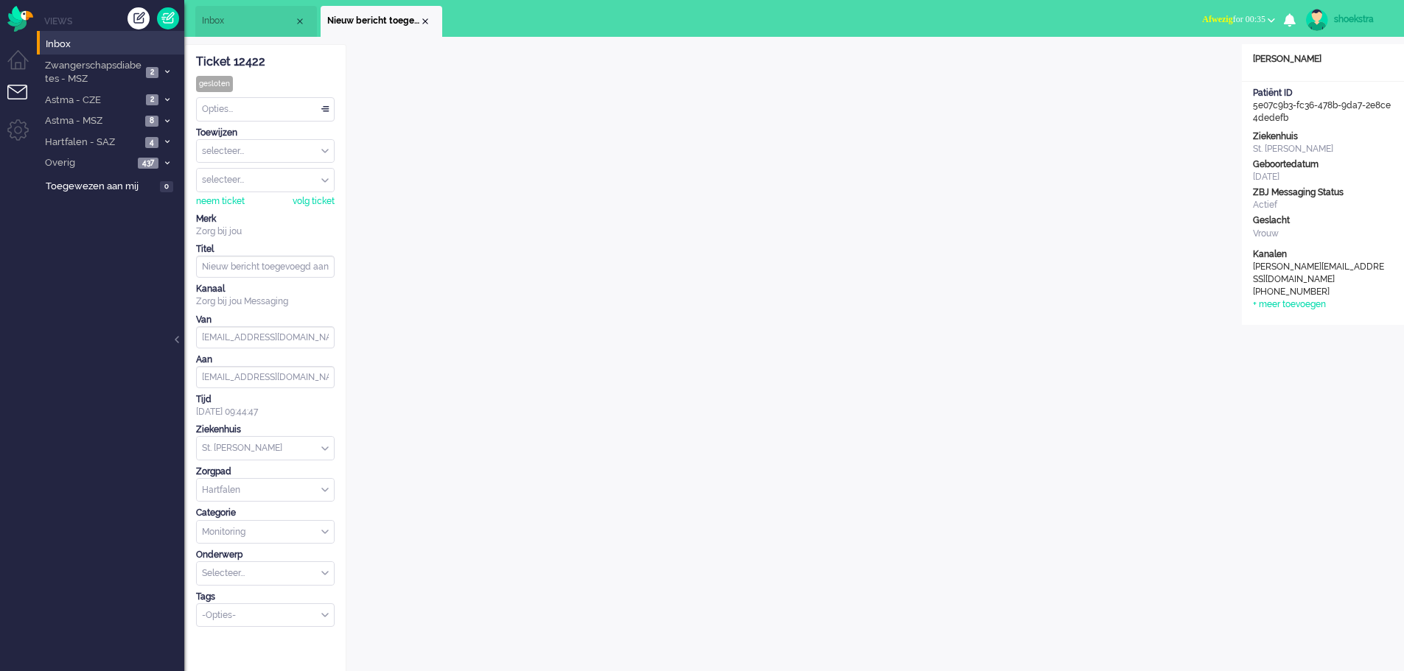
click at [931, 25] on link "shoekstra" at bounding box center [1346, 20] width 86 height 22
click at [931, 100] on link "Instellingen" at bounding box center [1341, 99] width 110 height 15
select select
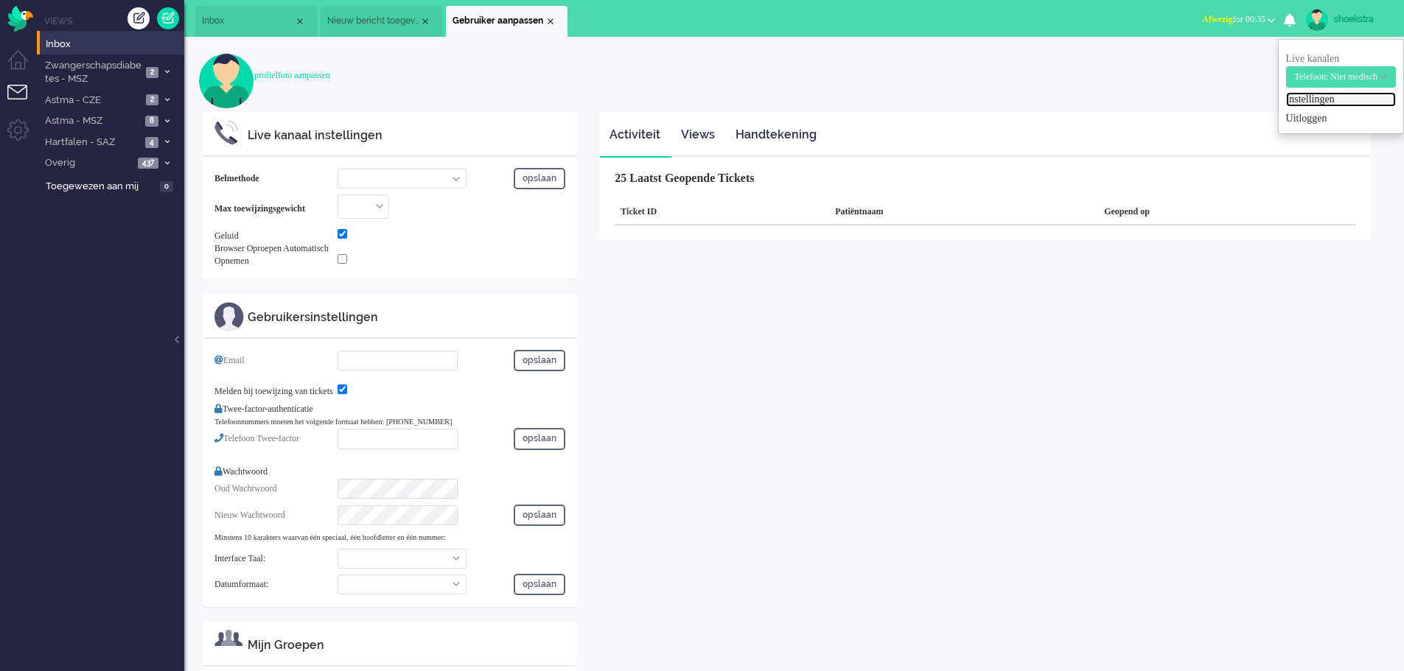
select select "browser"
checkbox input "true"
type input "[PERSON_NAME][EMAIL_ADDRESS][DOMAIN_NAME]"
checkbox input "true"
type input "[PHONE_NUMBER]"
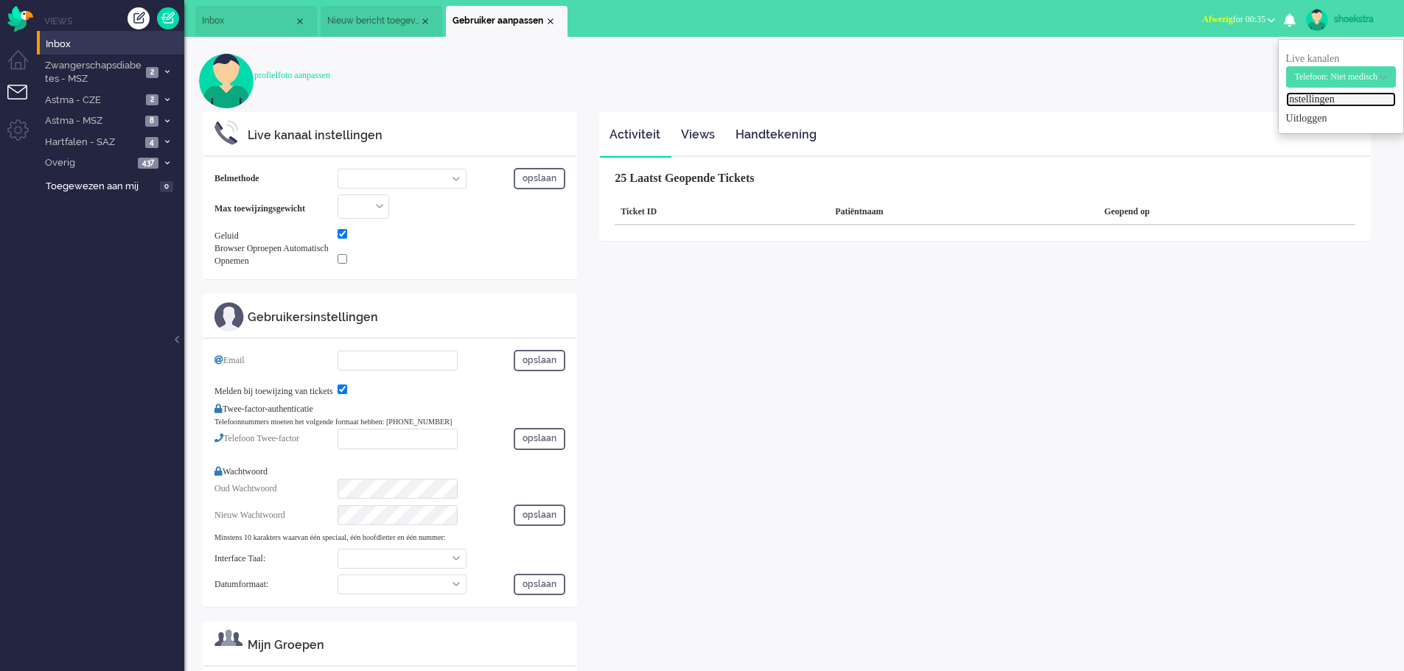
select select "nl"
select select "en_GB"
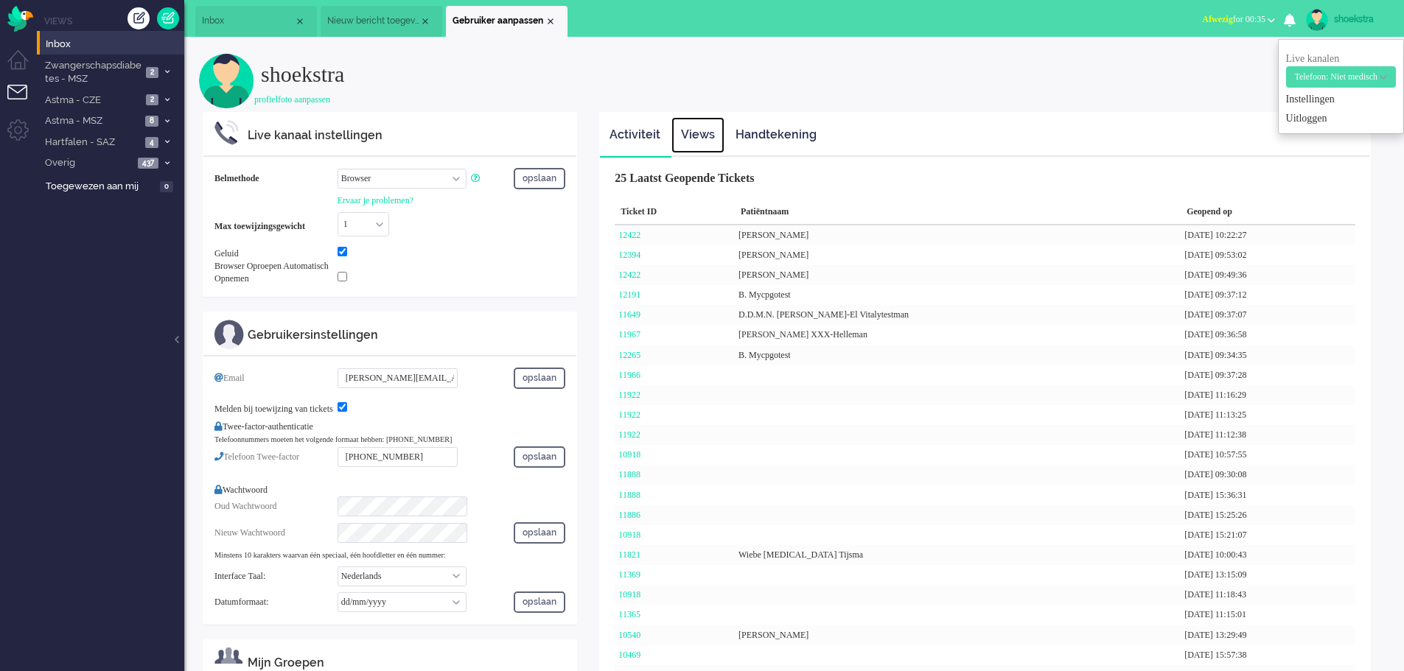
click at [710, 133] on link "Views" at bounding box center [697, 135] width 53 height 36
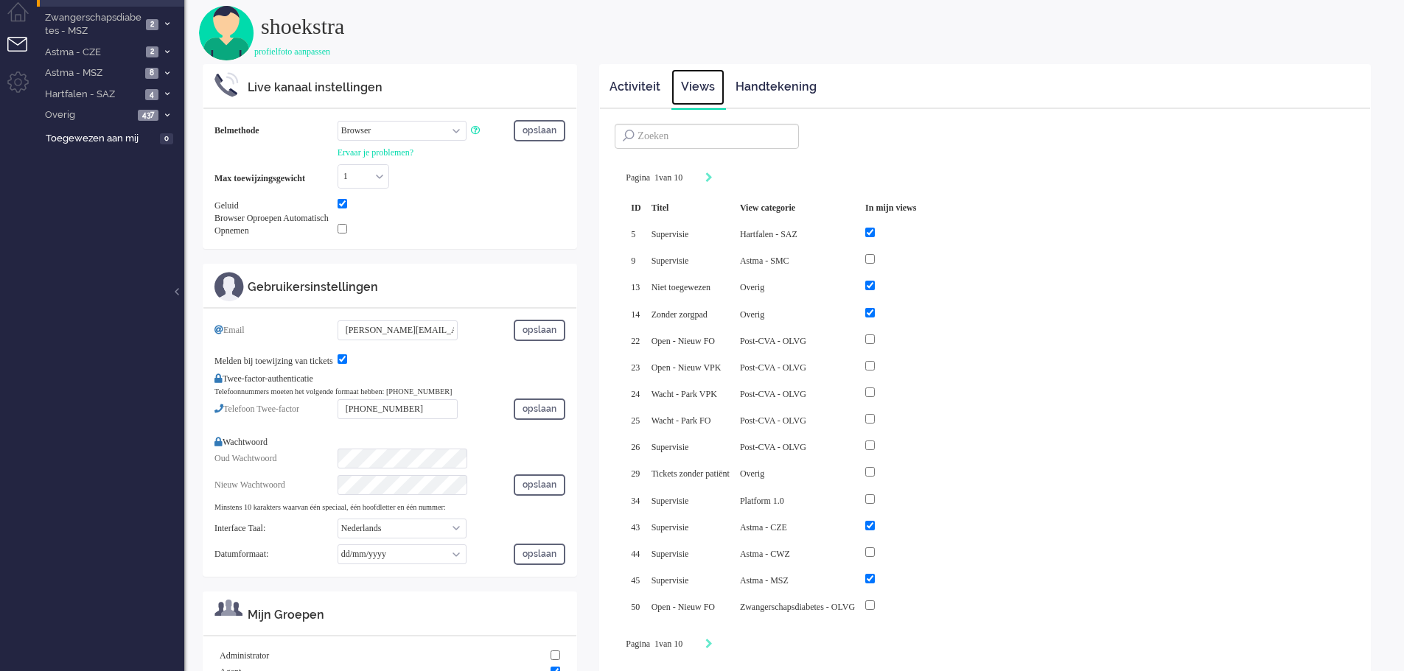
scroll to position [74, 0]
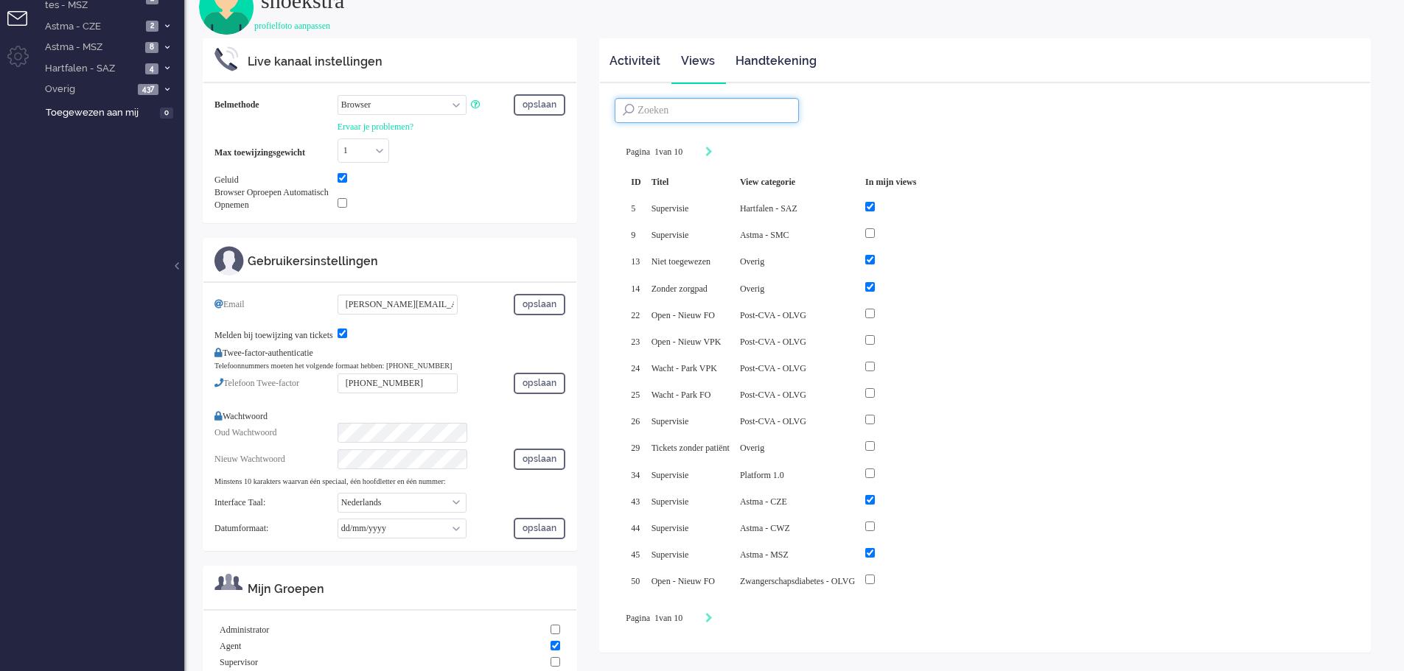
click at [687, 119] on input at bounding box center [707, 110] width 184 height 25
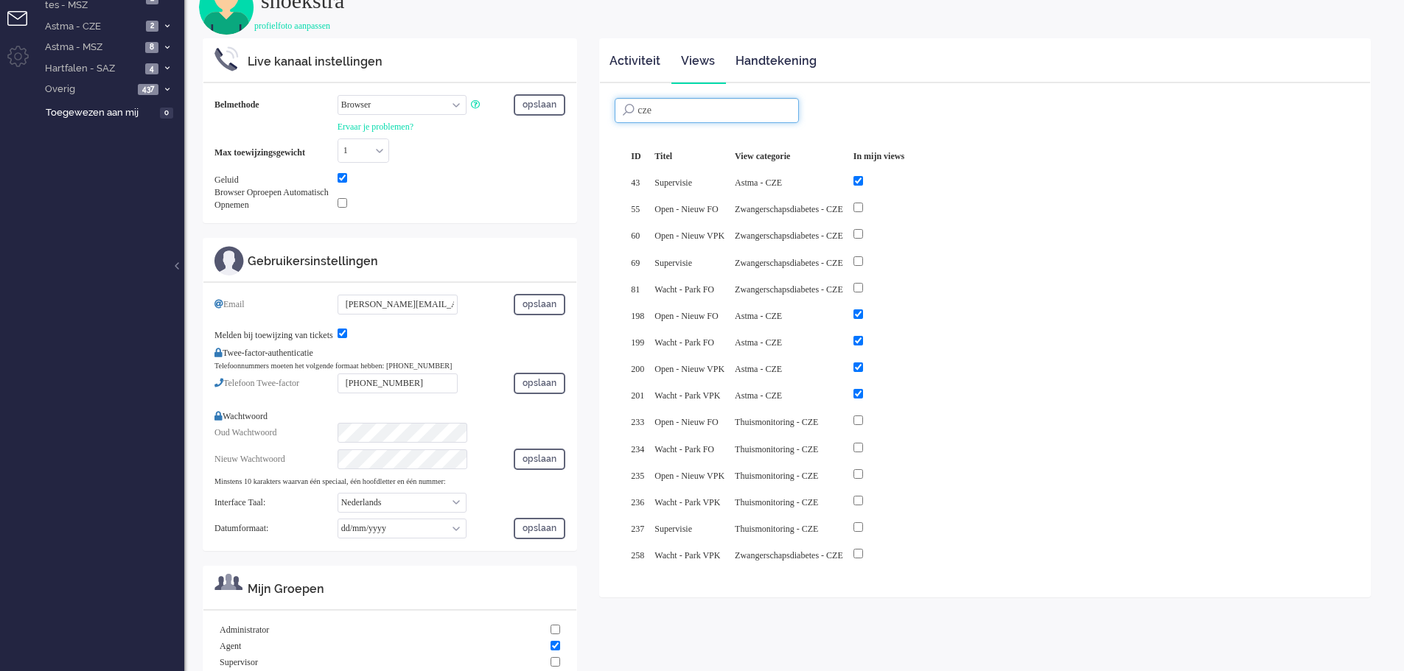
type input "cze"
drag, startPoint x: 898, startPoint y: 178, endPoint x: 897, endPoint y: 198, distance: 19.9
click at [863, 178] on input "checkbox" at bounding box center [858, 181] width 10 height 10
checkbox input "false"
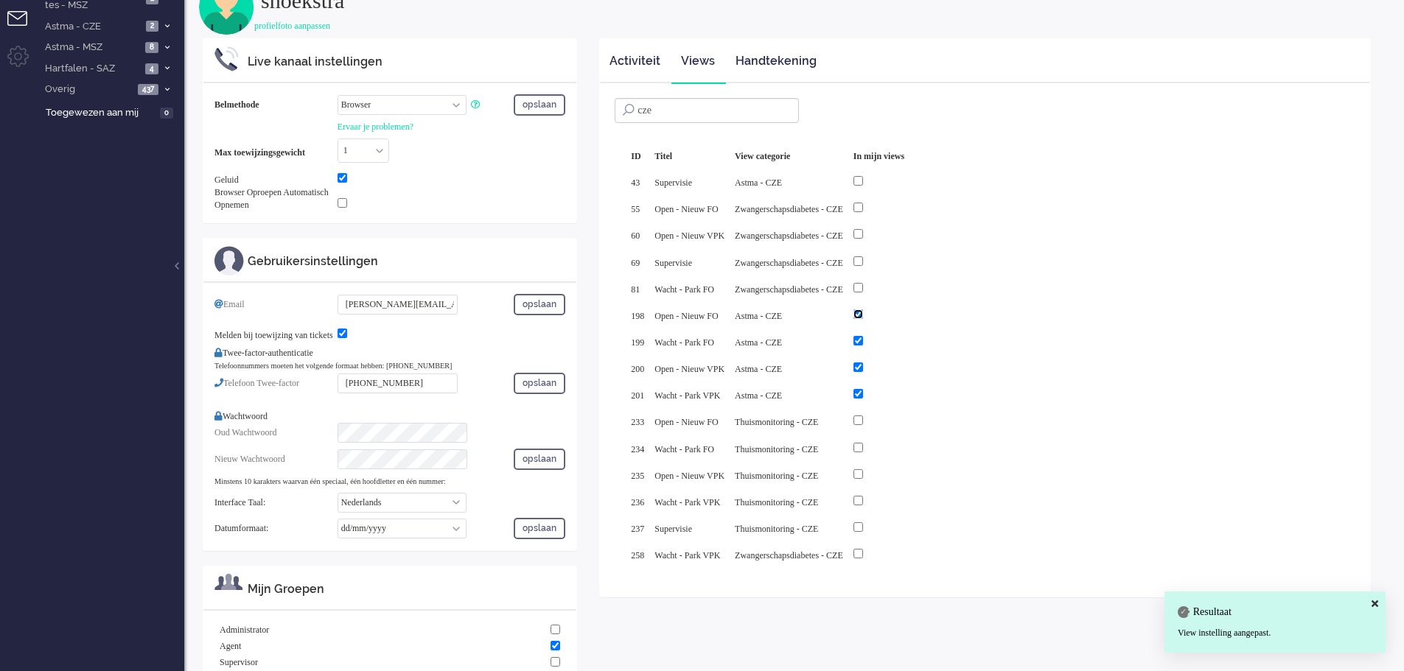
click at [863, 309] on input "checkbox" at bounding box center [858, 314] width 10 height 10
checkbox input "false"
click at [863, 340] on input "checkbox" at bounding box center [858, 341] width 10 height 10
checkbox input "false"
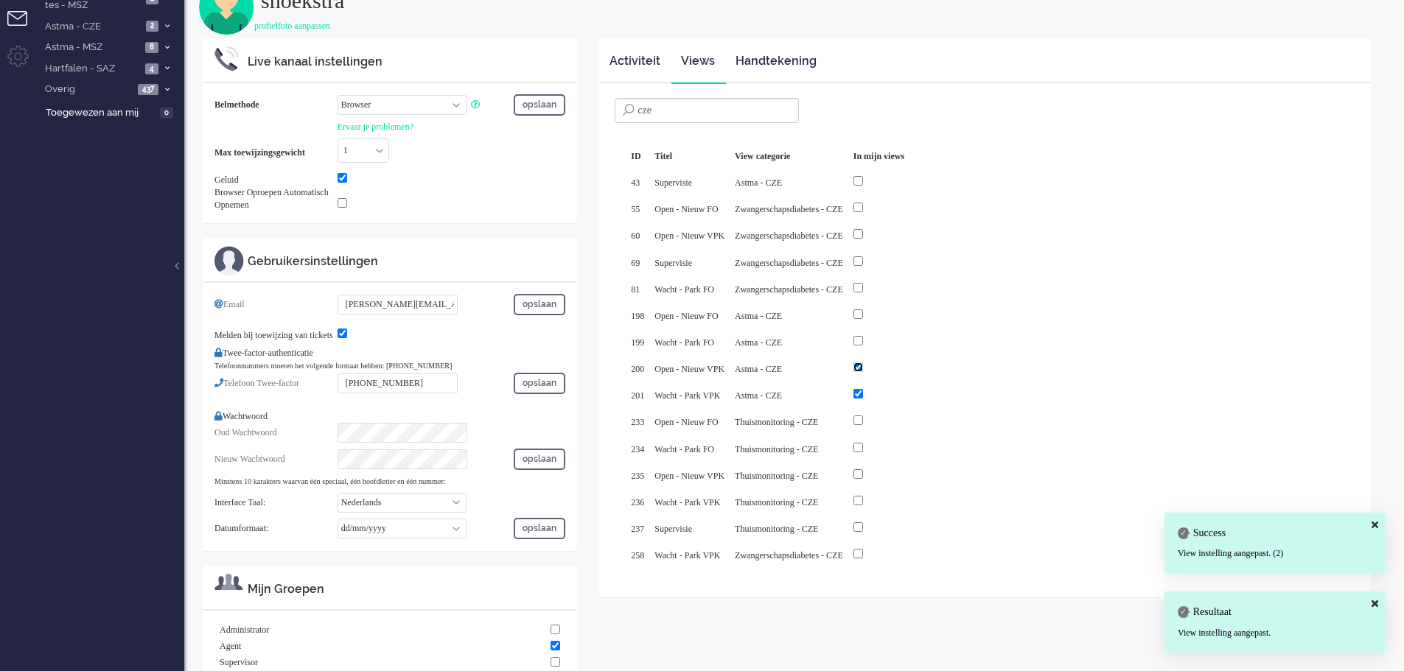
click at [863, 363] on input "checkbox" at bounding box center [858, 368] width 10 height 10
checkbox input "false"
click at [863, 389] on input "checkbox" at bounding box center [858, 394] width 10 height 10
checkbox input "false"
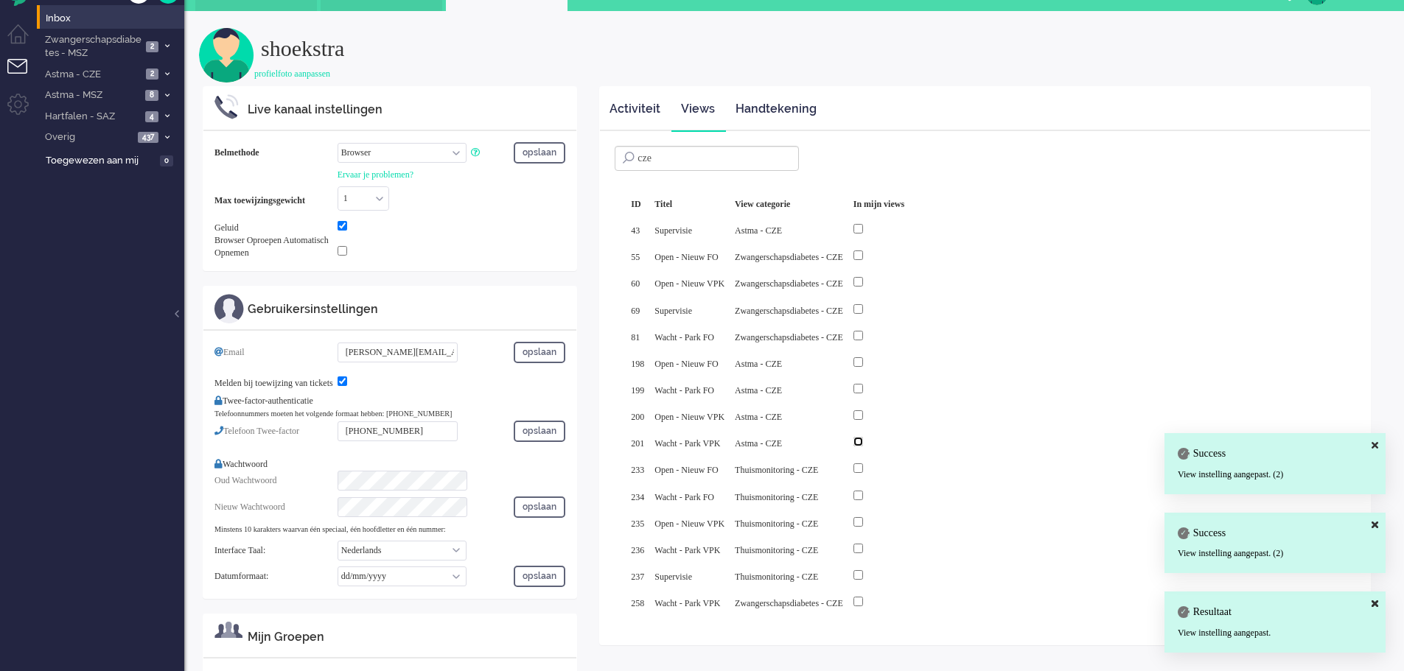
scroll to position [0, 0]
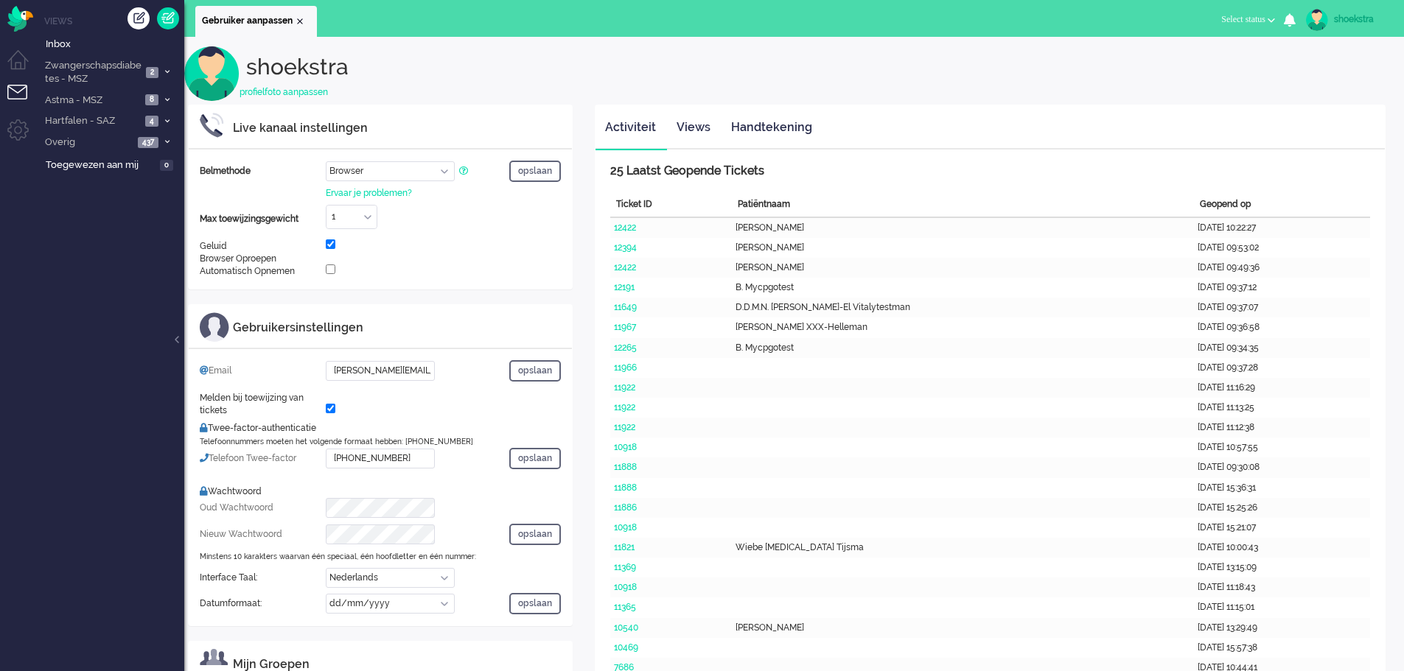
select select "browser"
select select "nl"
click at [162, 93] on li "Astma - MSZ 8" at bounding box center [110, 99] width 147 height 21
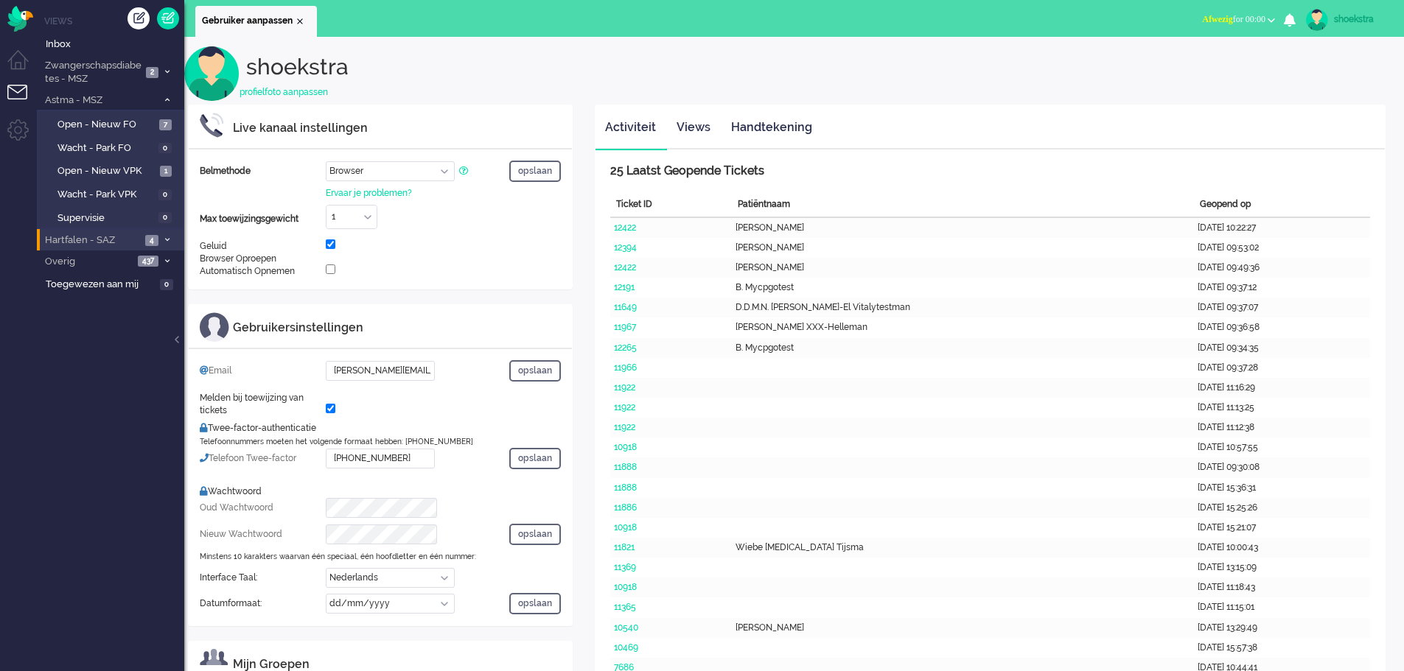
click at [125, 241] on span "Hartfalen - SAZ" at bounding box center [92, 241] width 98 height 14
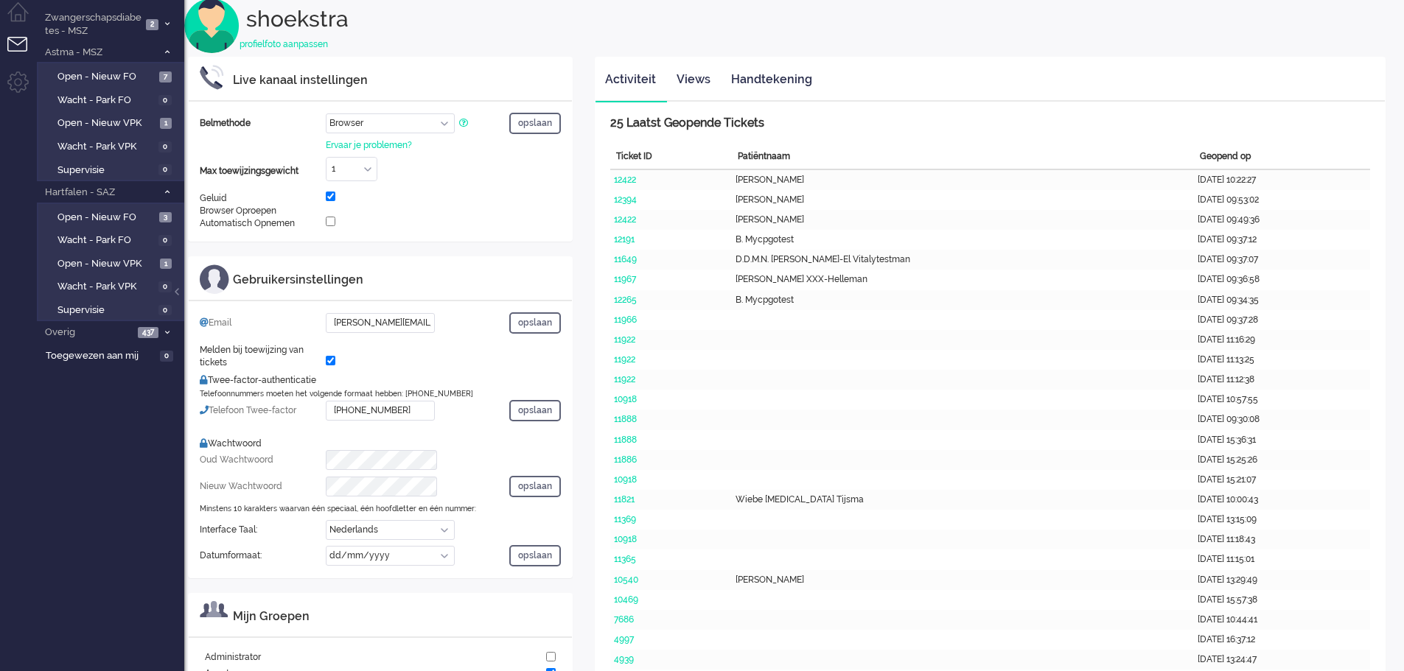
scroll to position [74, 0]
